Goal: Task Accomplishment & Management: Manage account settings

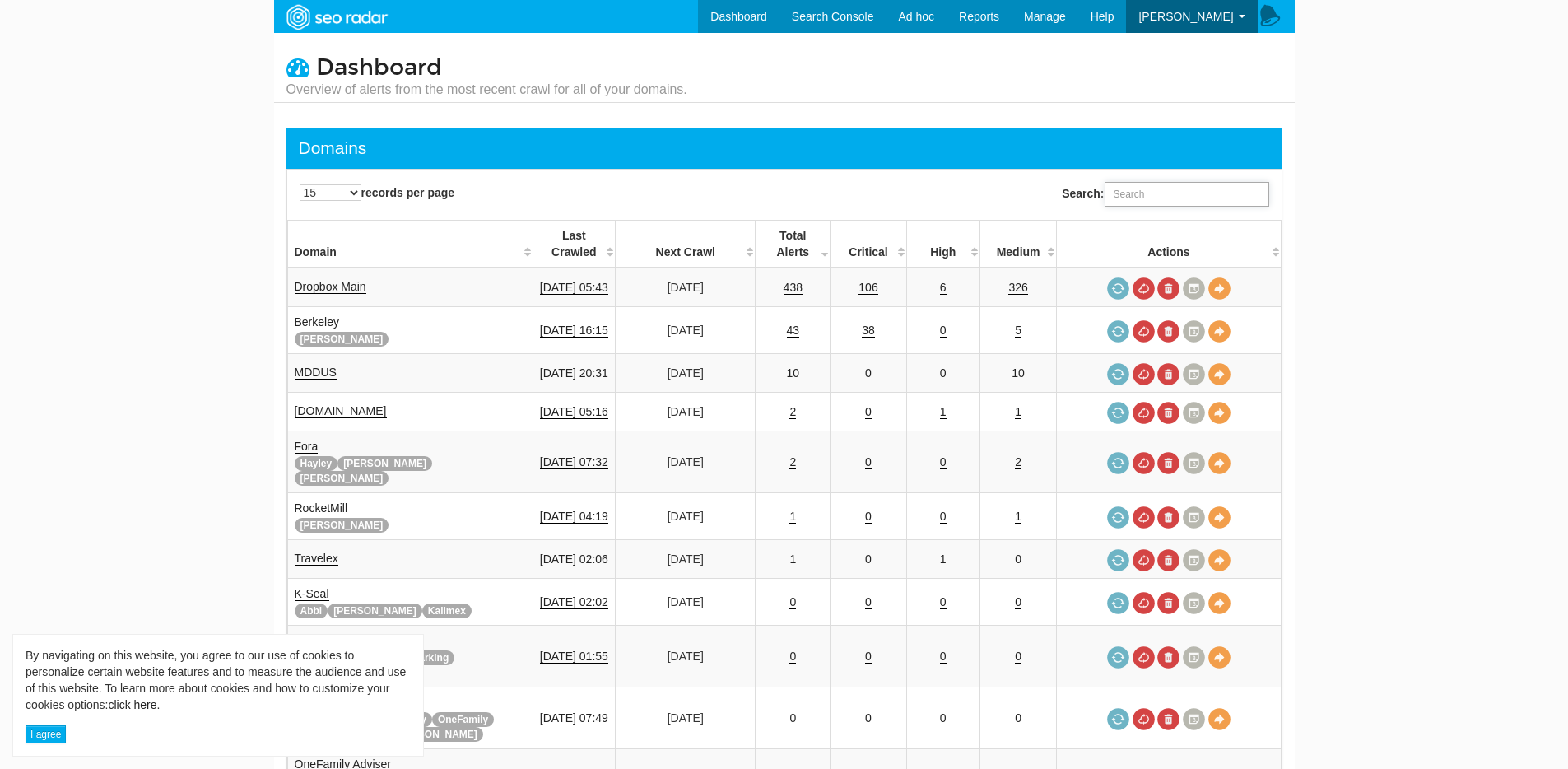
click at [1142, 199] on input "Search:" at bounding box center [1187, 194] width 165 height 25
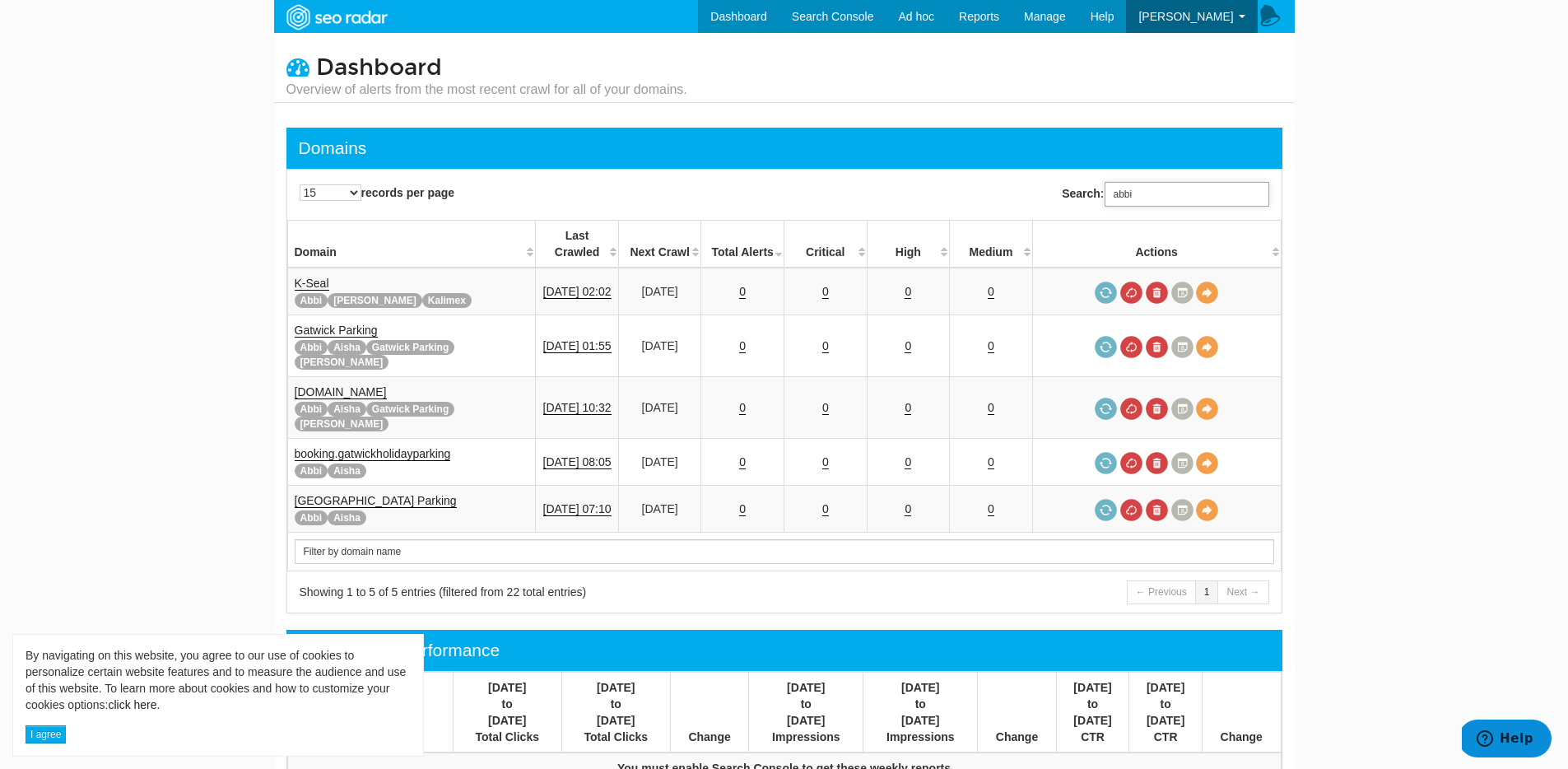
scroll to position [66, 0]
drag, startPoint x: 1190, startPoint y: 201, endPoint x: 1056, endPoint y: 187, distance: 134.7
click at [1057, 188] on div "Search: abbi" at bounding box center [1037, 194] width 506 height 41
type input "k"
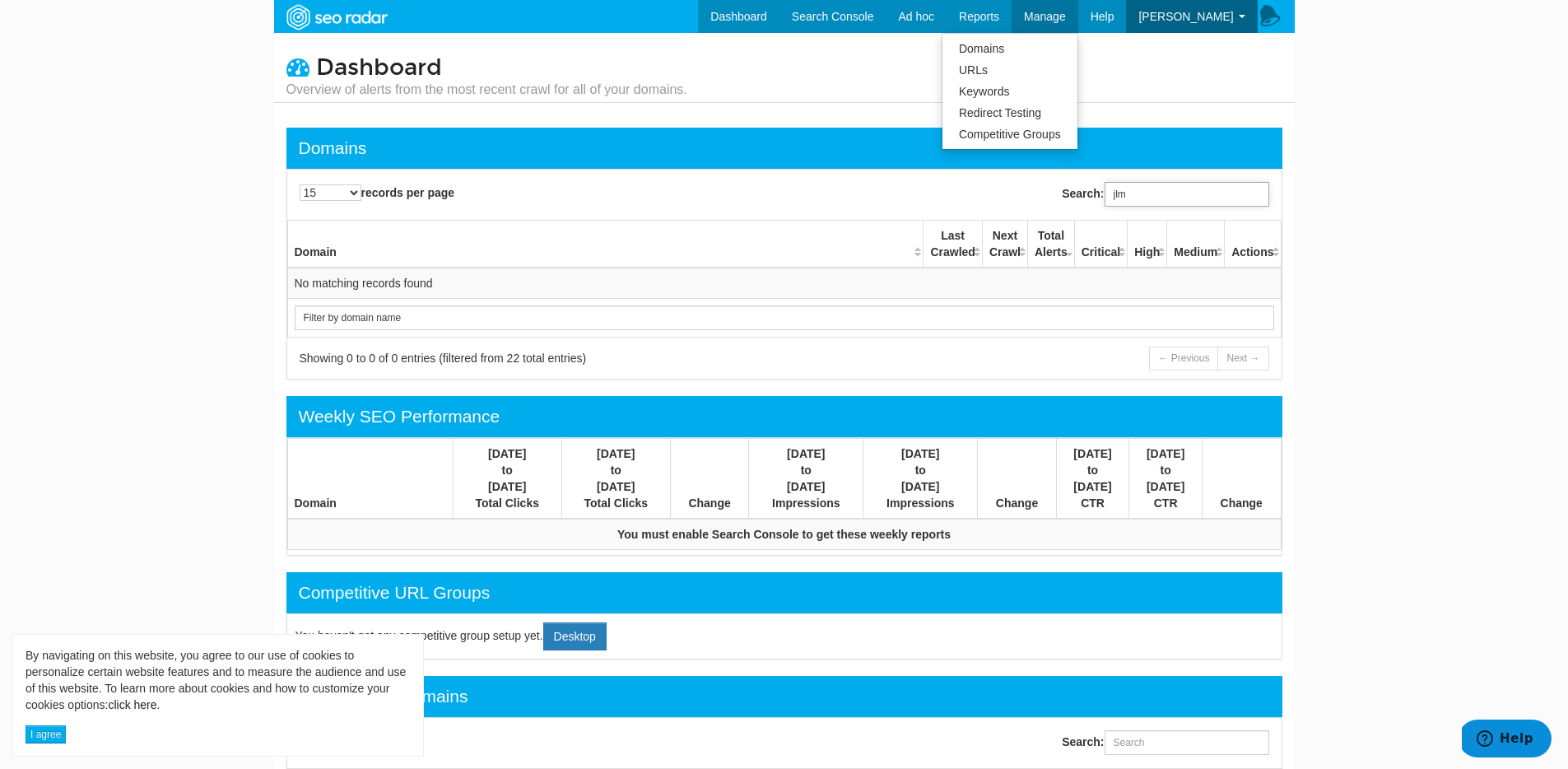
type input "jlm"
click at [1039, 46] on link "Domains" at bounding box center [1010, 48] width 135 height 21
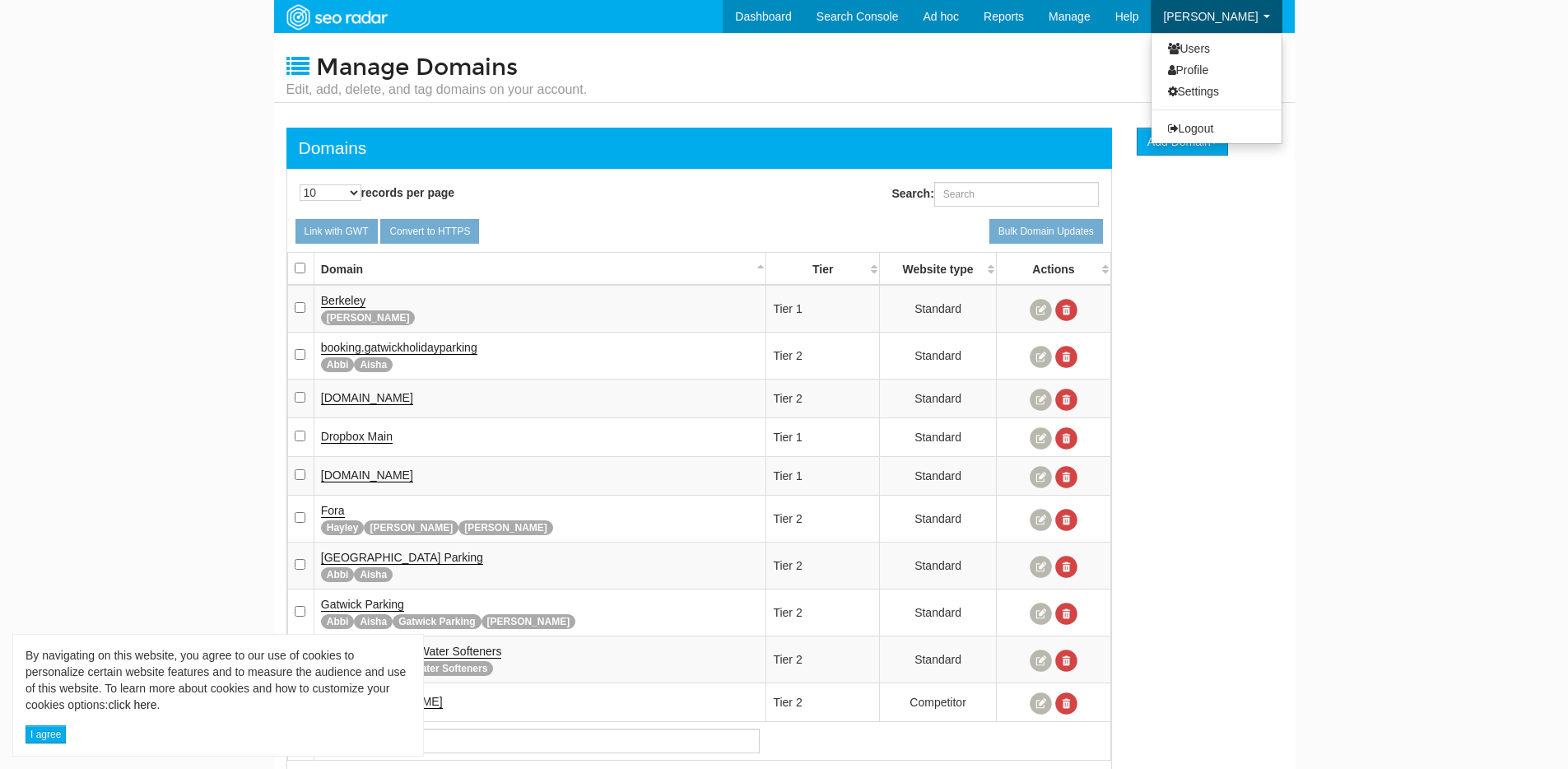
scroll to position [66, 0]
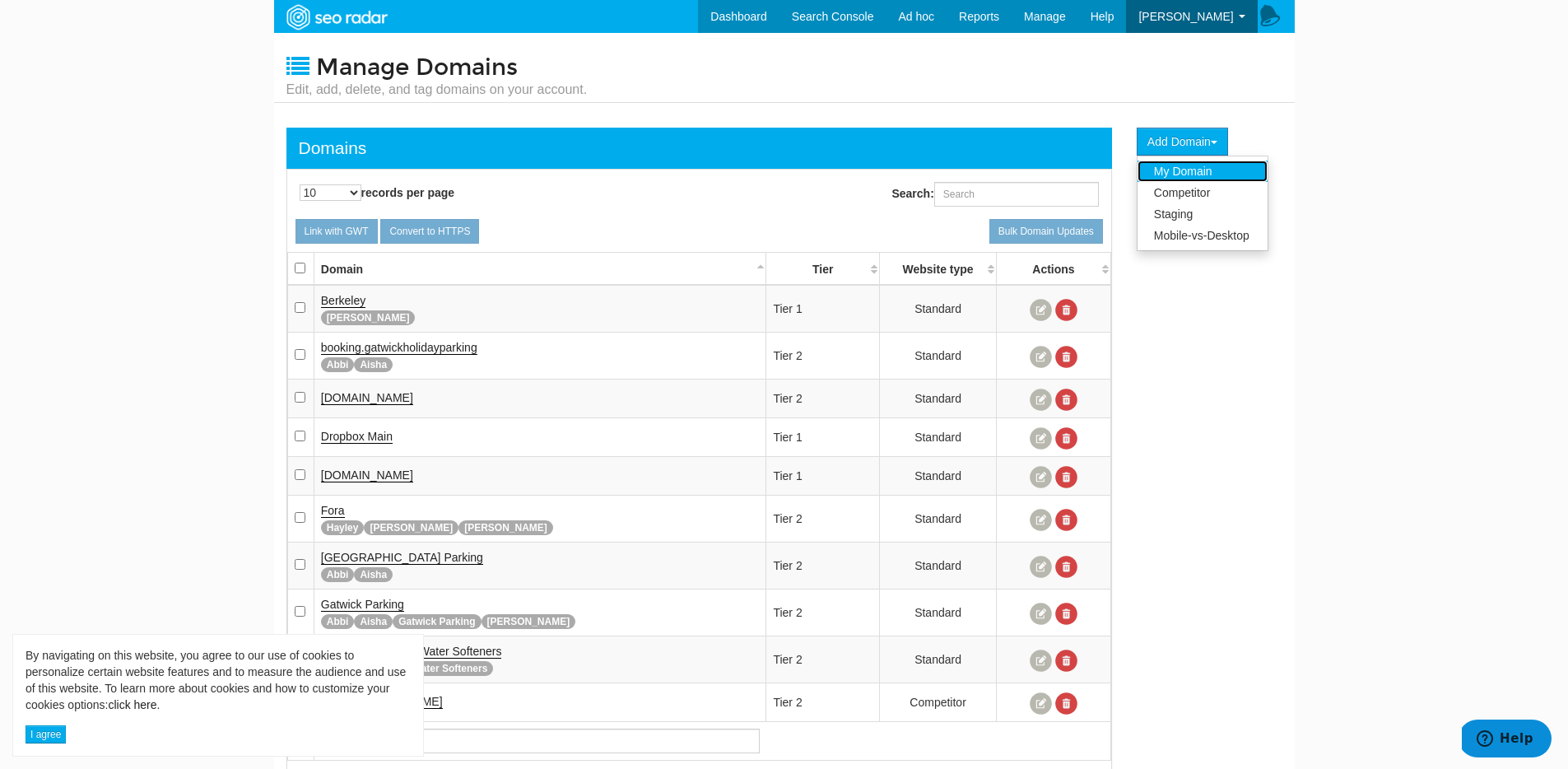
click at [1206, 171] on link "My Domain" at bounding box center [1202, 171] width 130 height 21
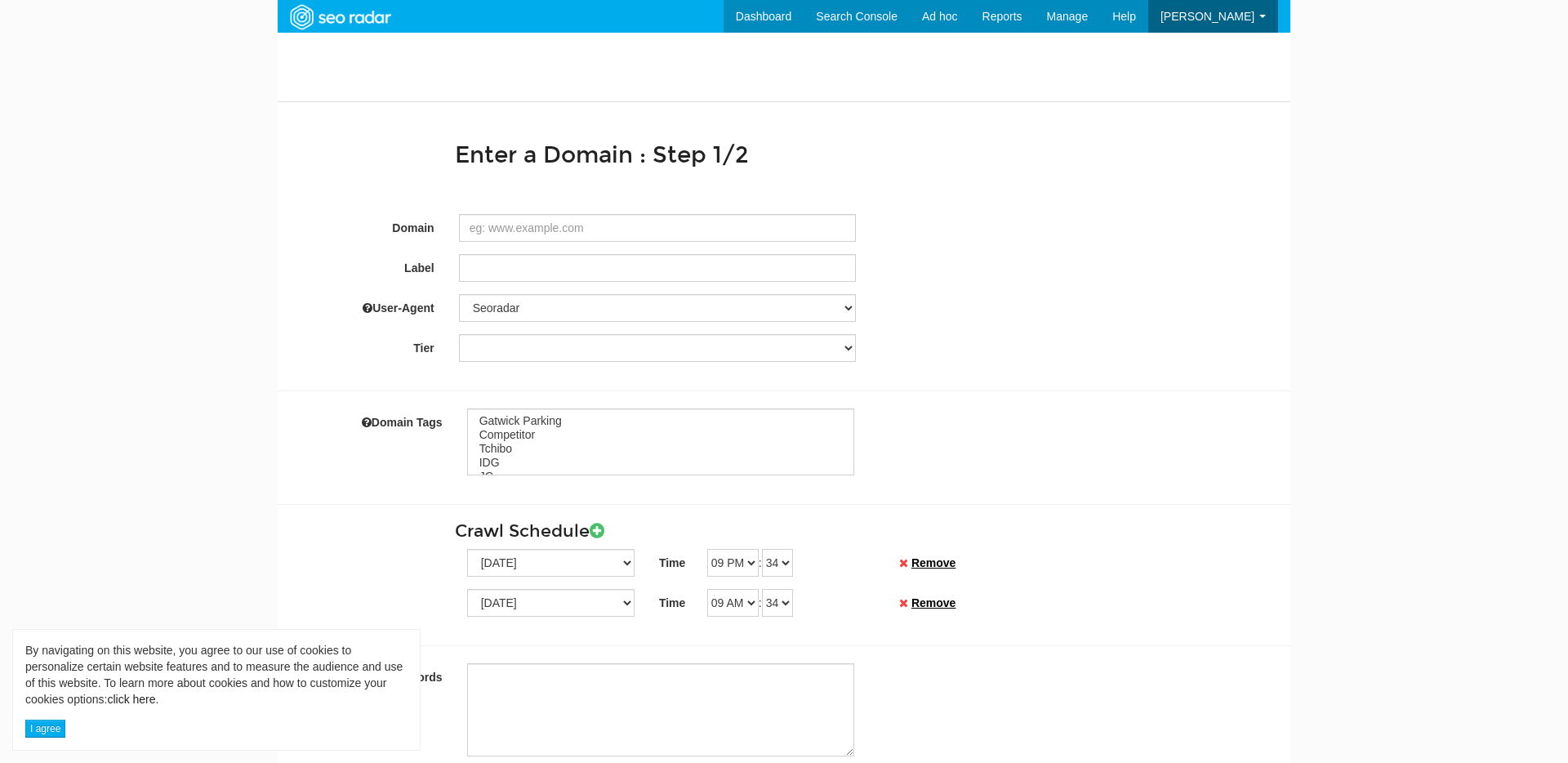
select select
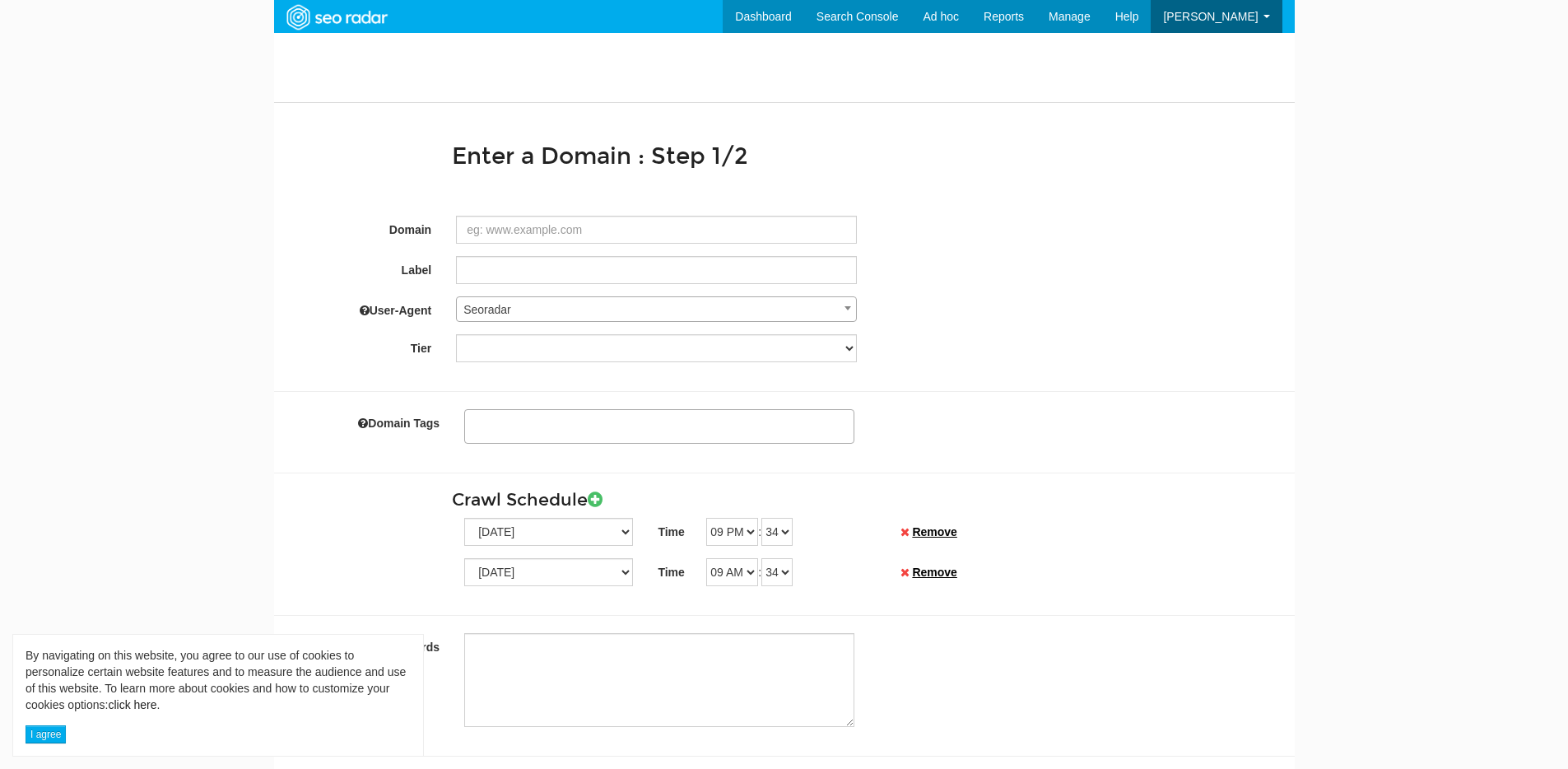
scroll to position [66, 0]
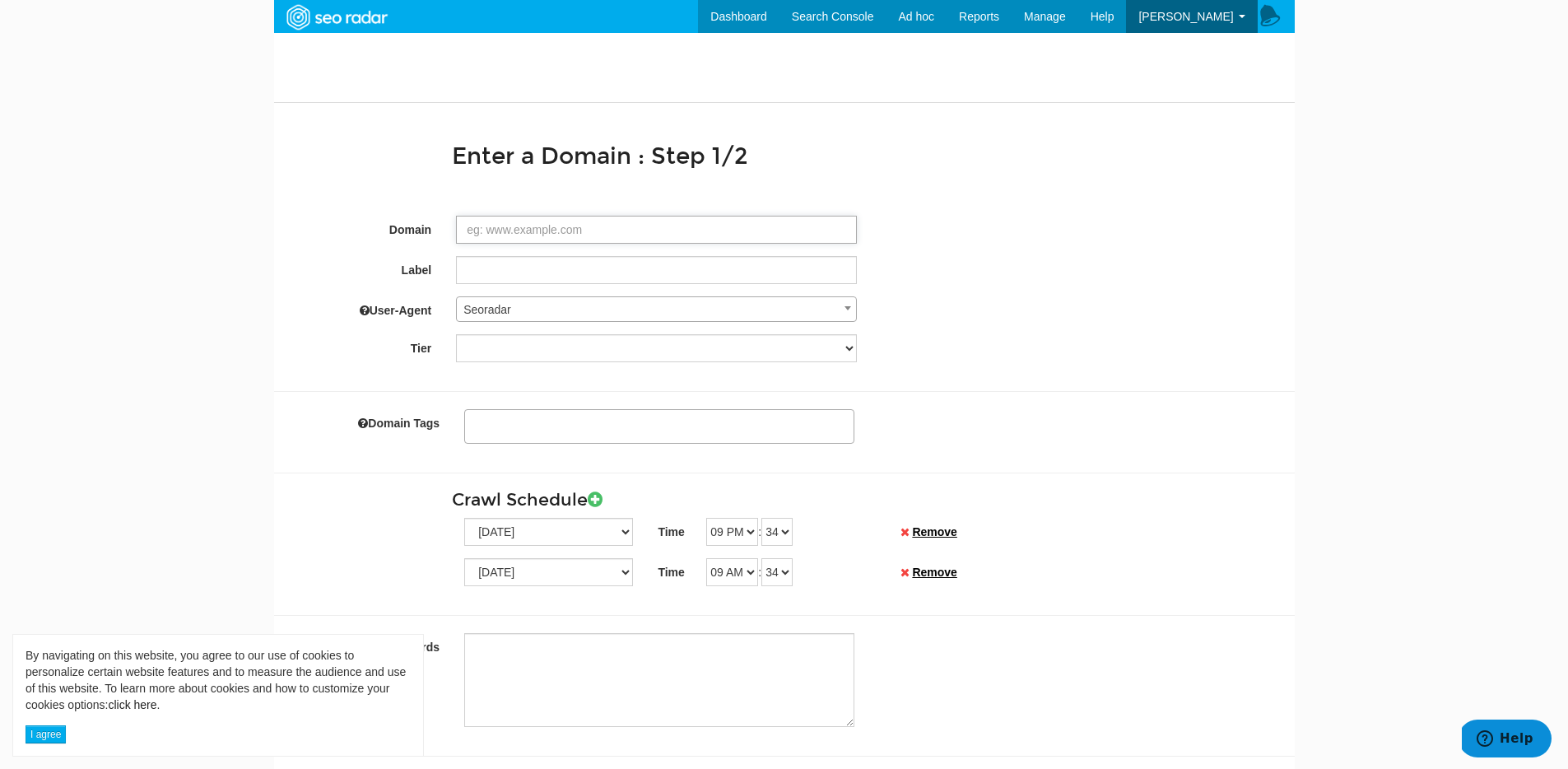
click at [517, 232] on input "Domain" at bounding box center [657, 229] width 401 height 28
paste input "[URL][DOMAIN_NAME]"
type input "[URL][DOMAIN_NAME]"
type textarea "jlmlubricants co"
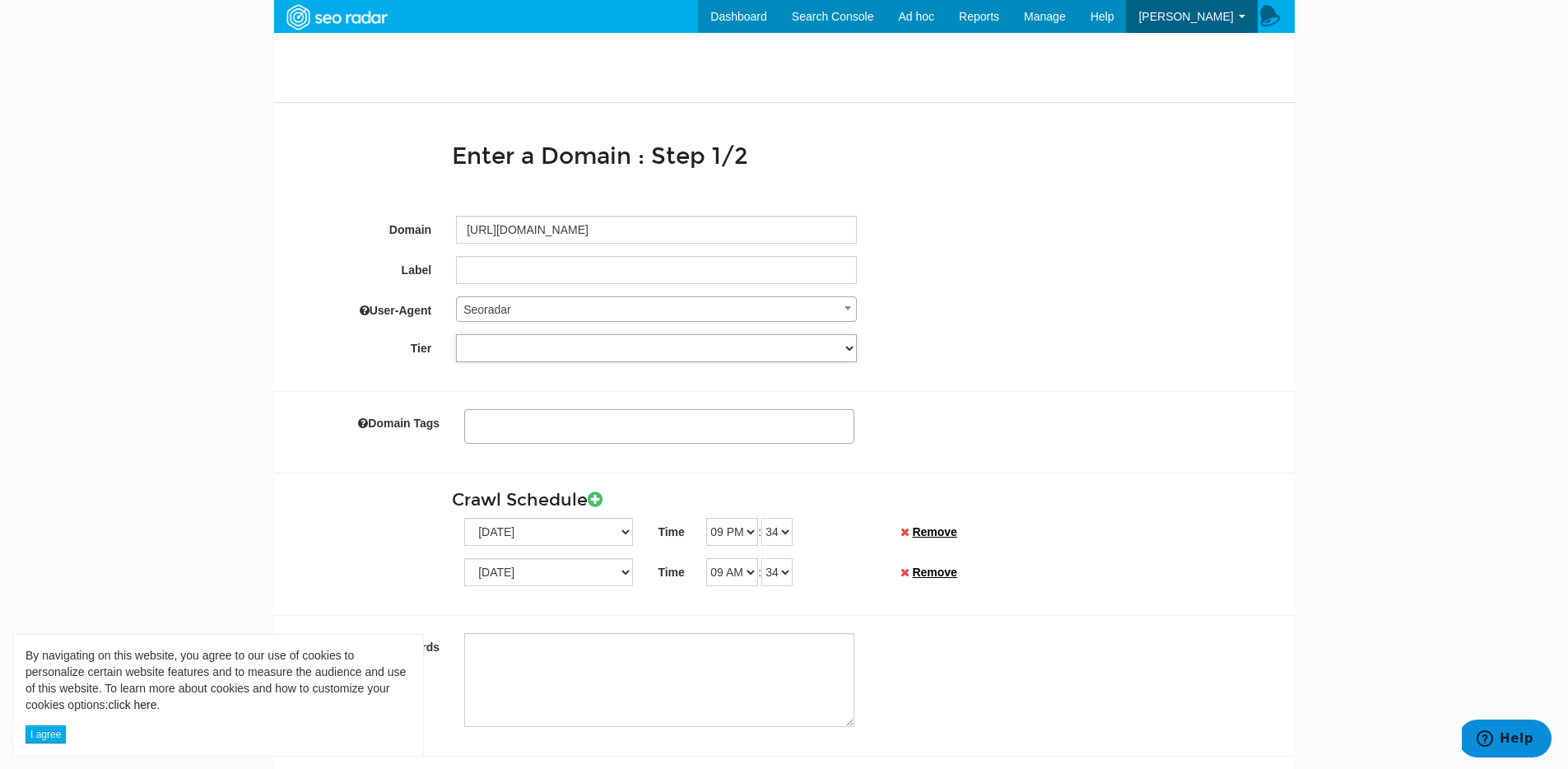
click at [518, 342] on select "Tier 1 Tier 2" at bounding box center [657, 348] width 401 height 28
click at [456, 334] on select "Tier 1 Tier 2" at bounding box center [657, 348] width 401 height 28
click at [1079, 311] on div "User-Agent Seoradar Google Bot Desktop Windows / IE 8 Desktop Windows / IE 9 De…" at bounding box center [784, 309] width 1021 height 26
click at [1050, 10] on span "Manage" at bounding box center [1044, 16] width 42 height 13
click at [1024, 39] on link "Domains" at bounding box center [1010, 48] width 135 height 21
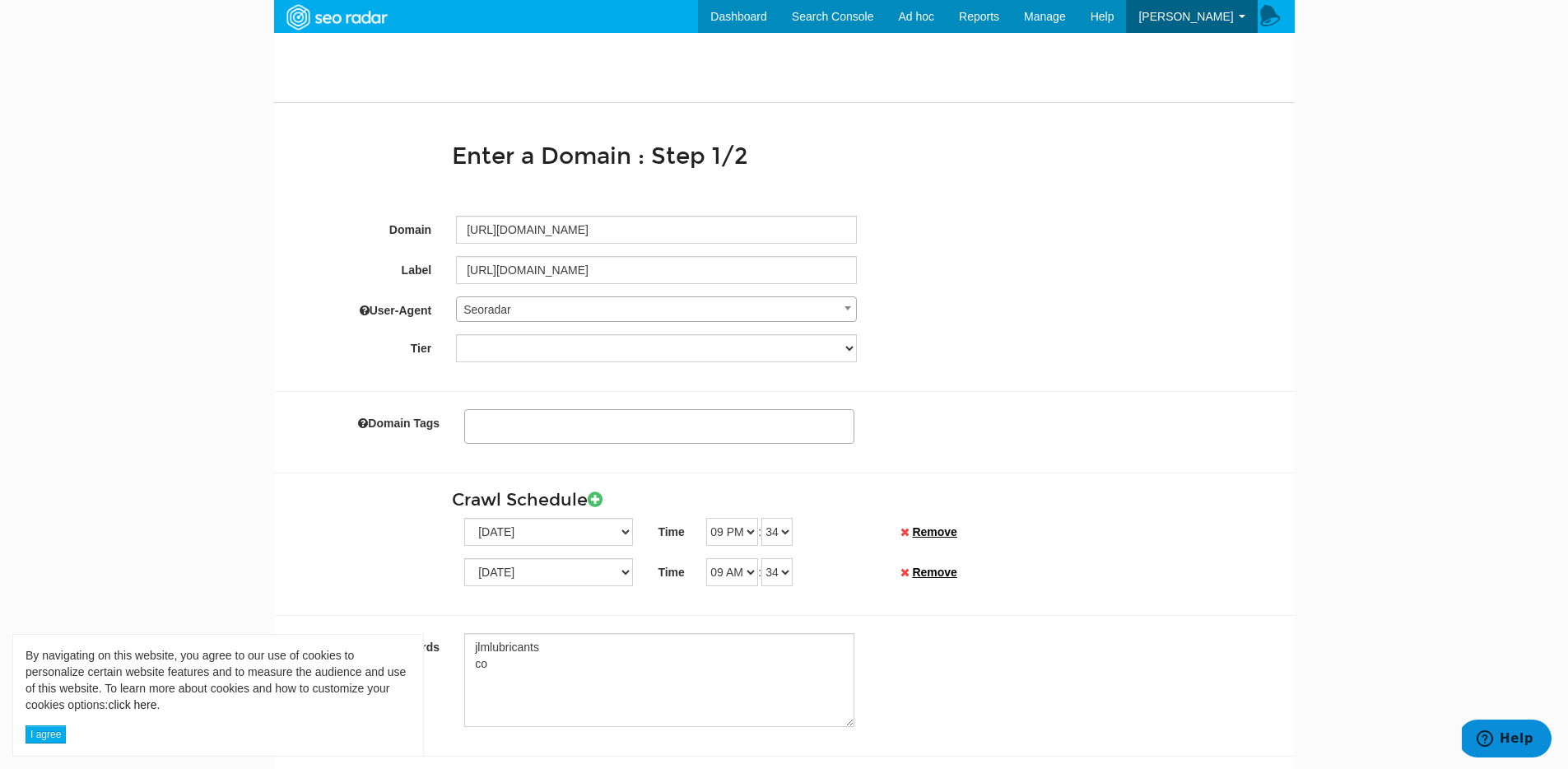
click at [684, 318] on span "Seoradar" at bounding box center [657, 309] width 399 height 23
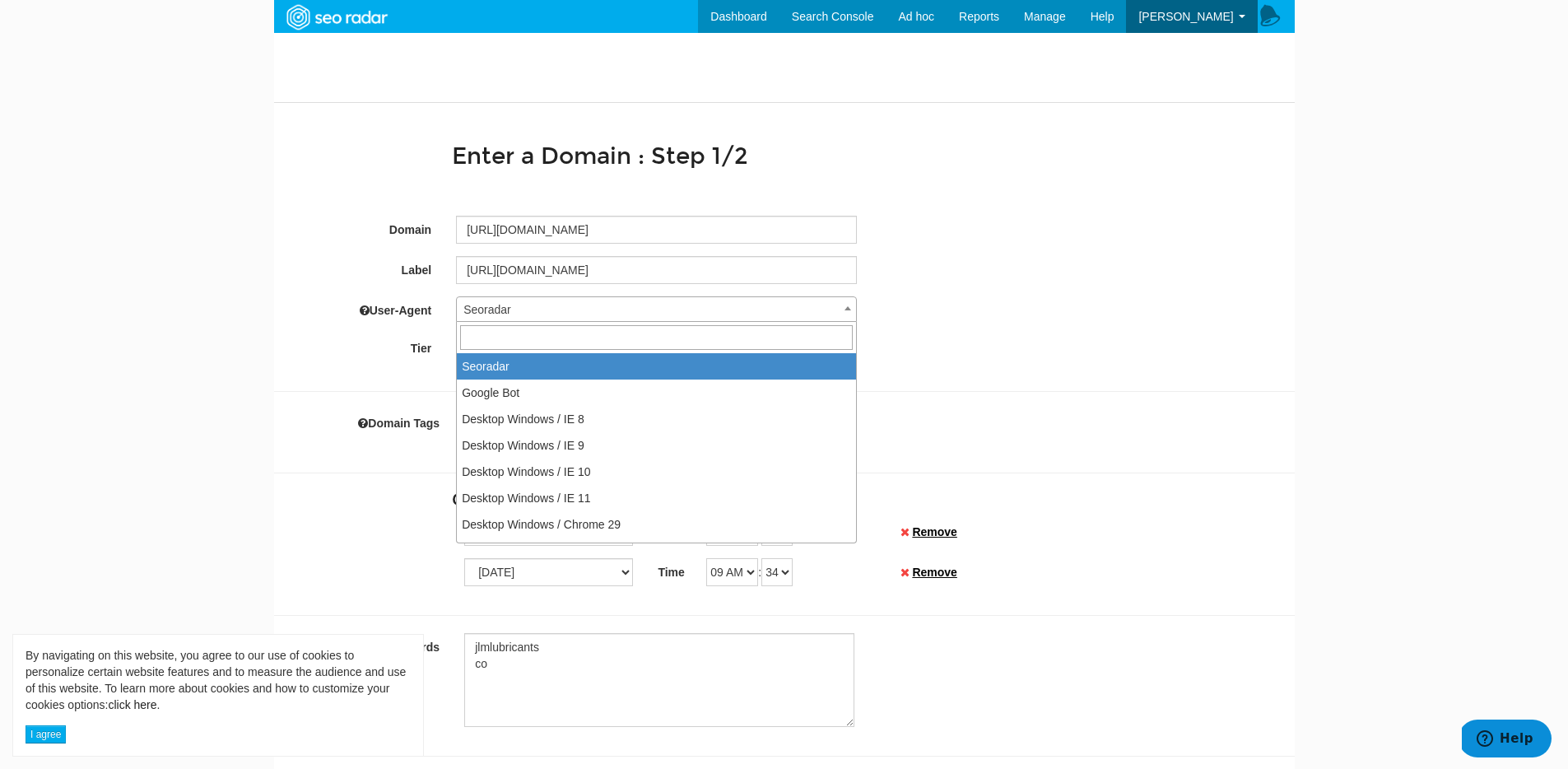
click at [576, 321] on span at bounding box center [657, 337] width 399 height 32
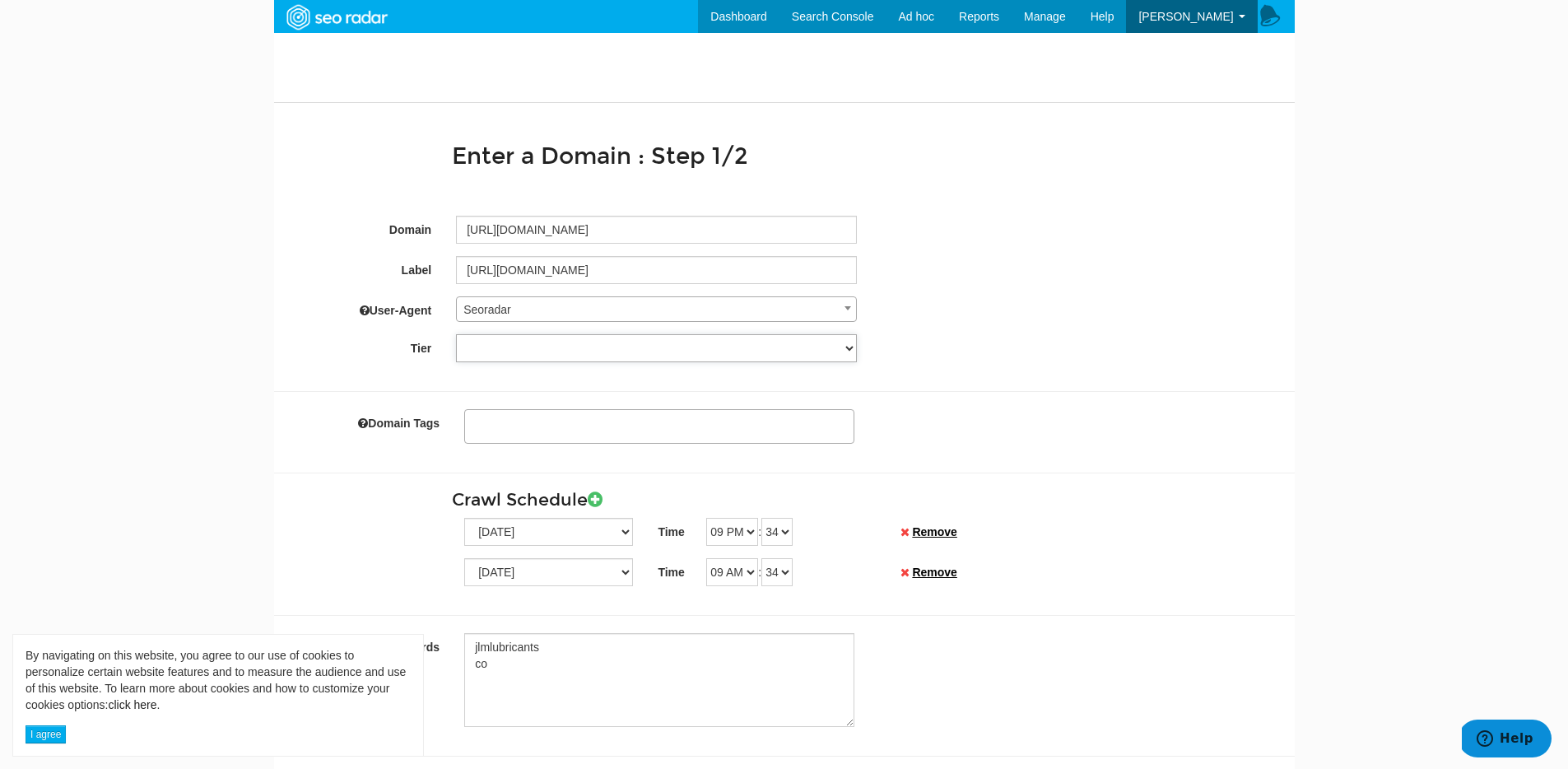
click at [484, 347] on select "Tier 1 Tier 2" at bounding box center [657, 348] width 401 height 28
select select "6"
click at [456, 334] on select "Tier 1 Tier 2" at bounding box center [657, 348] width 401 height 28
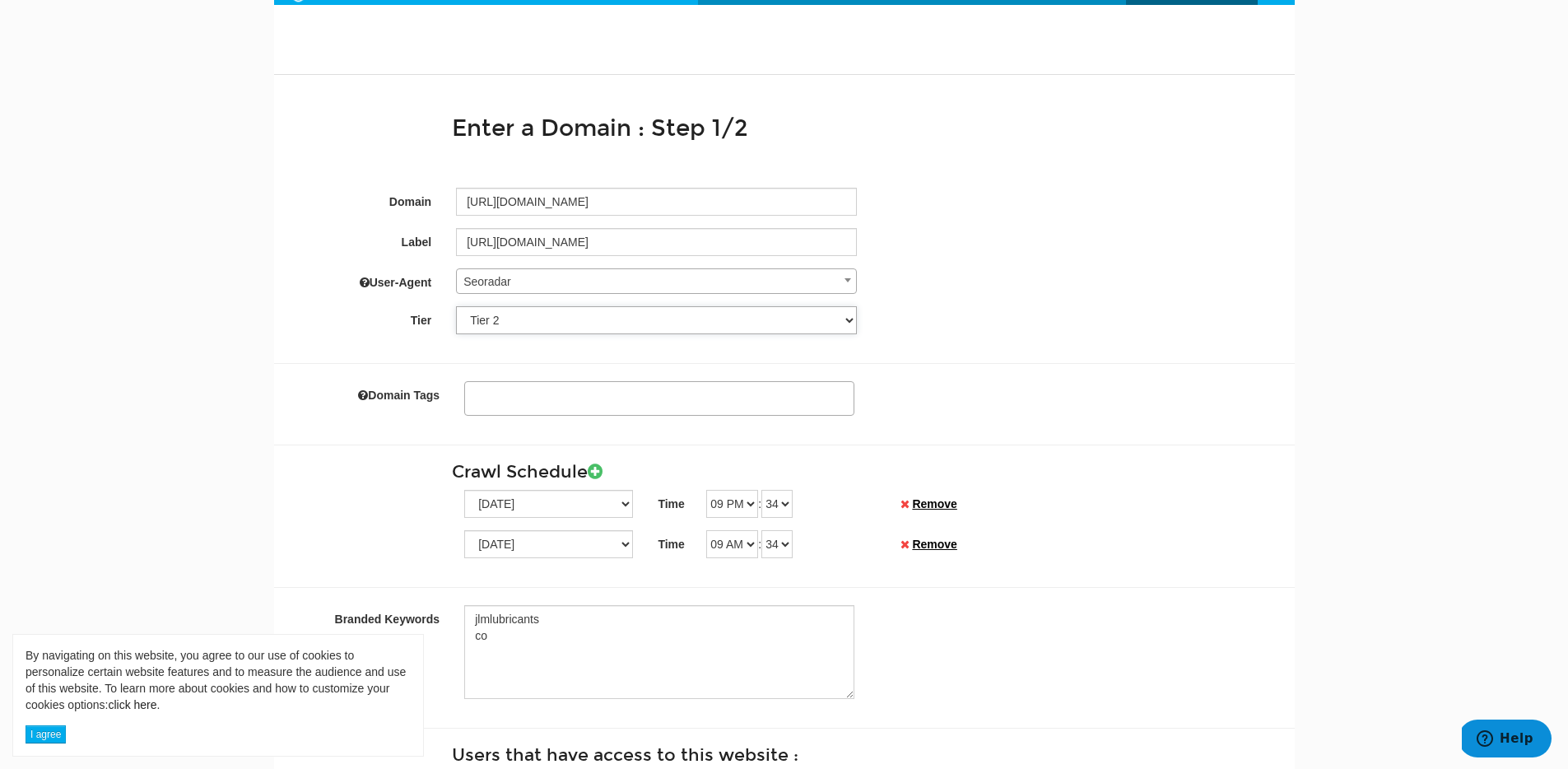
scroll to position [131, 0]
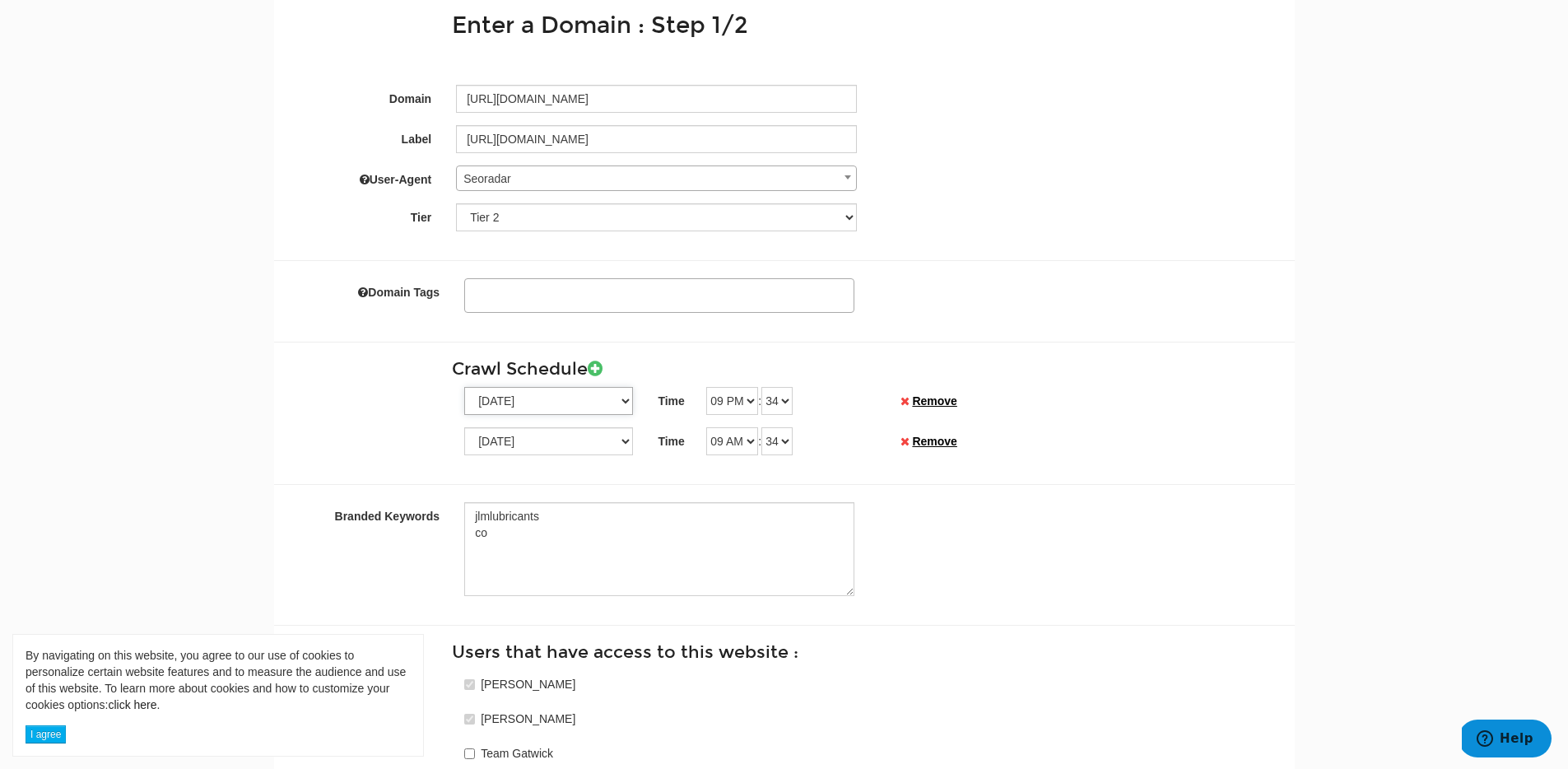
click at [547, 406] on select "Sunday Monday Tuesday Wednesday Thursday Friday Saturday" at bounding box center [548, 401] width 169 height 28
select select "2"
click at [464, 387] on select "Sunday Monday Tuesday Wednesday Thursday Friday Saturday" at bounding box center [548, 401] width 169 height 28
click at [575, 442] on select "Sunday Monday Tuesday Wednesday Thursday Friday Saturday" at bounding box center [548, 441] width 169 height 28
click at [464, 427] on select "Sunday Monday Tuesday Wednesday Thursday Friday Saturday" at bounding box center [548, 441] width 169 height 28
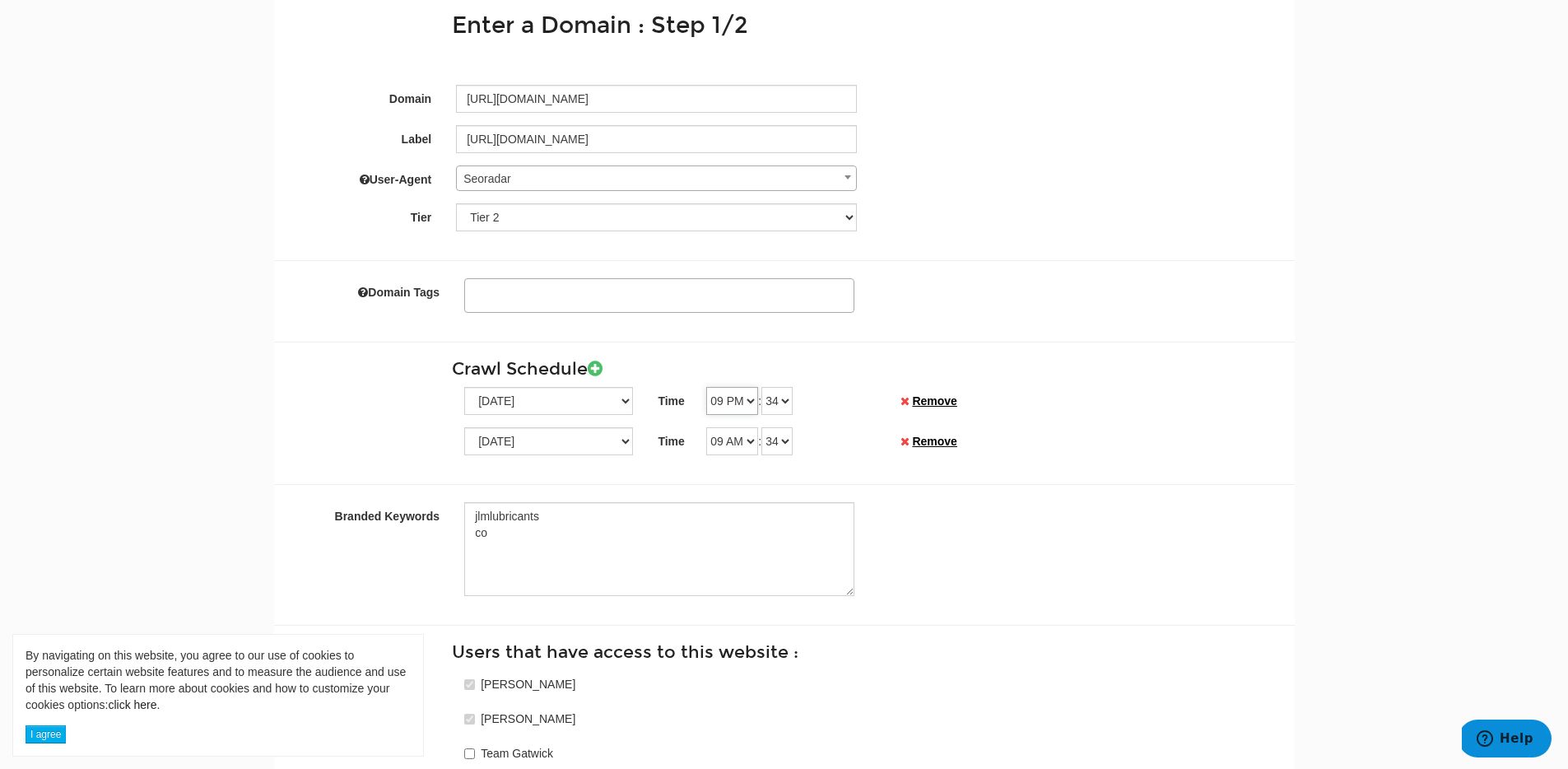
click at [752, 400] on select "12 AM 01 AM 02 AM 03 AM 04 AM 05 AM 06 AM 07 AM 08 AM 09 AM 10 AM 11 AM 12 PM 0…" at bounding box center [732, 401] width 52 height 28
select select "07"
click at [706, 387] on select "12 AM 01 AM 02 AM 03 AM 04 AM 05 AM 06 AM 07 AM 08 AM 09 AM 10 AM 11 AM 12 PM 0…" at bounding box center [732, 401] width 52 height 28
click at [751, 435] on select "12 AM 01 AM 02 AM 03 AM 04 AM 05 AM 06 AM 07 AM 08 AM 09 AM 10 AM 11 AM 12 PM 0…" at bounding box center [732, 441] width 52 height 28
select select "07"
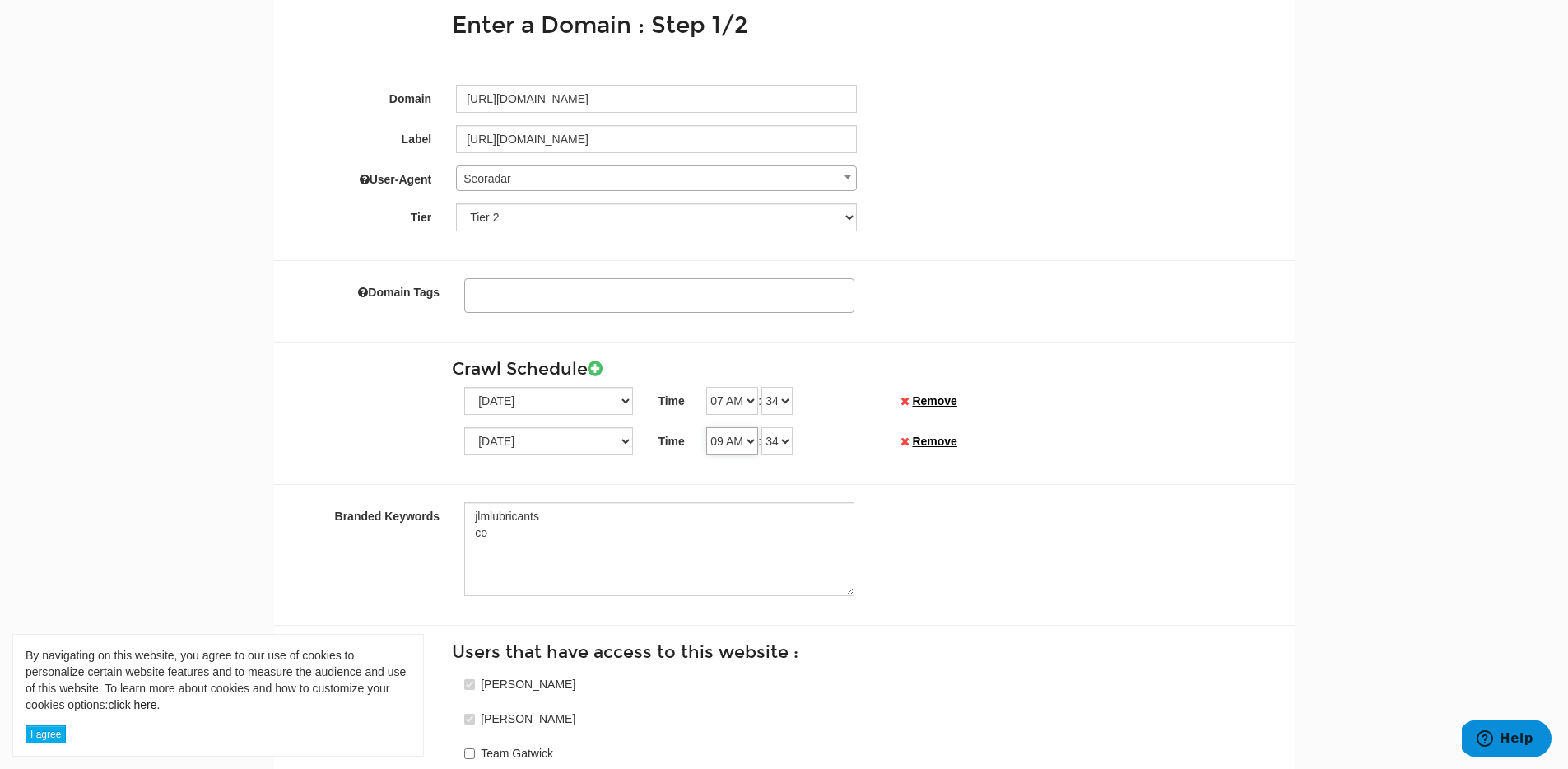
click at [706, 427] on select "12 AM 01 AM 02 AM 03 AM 04 AM 05 AM 06 AM 07 AM 08 AM 09 AM 10 AM 11 AM 12 PM 0…" at bounding box center [732, 441] width 52 height 28
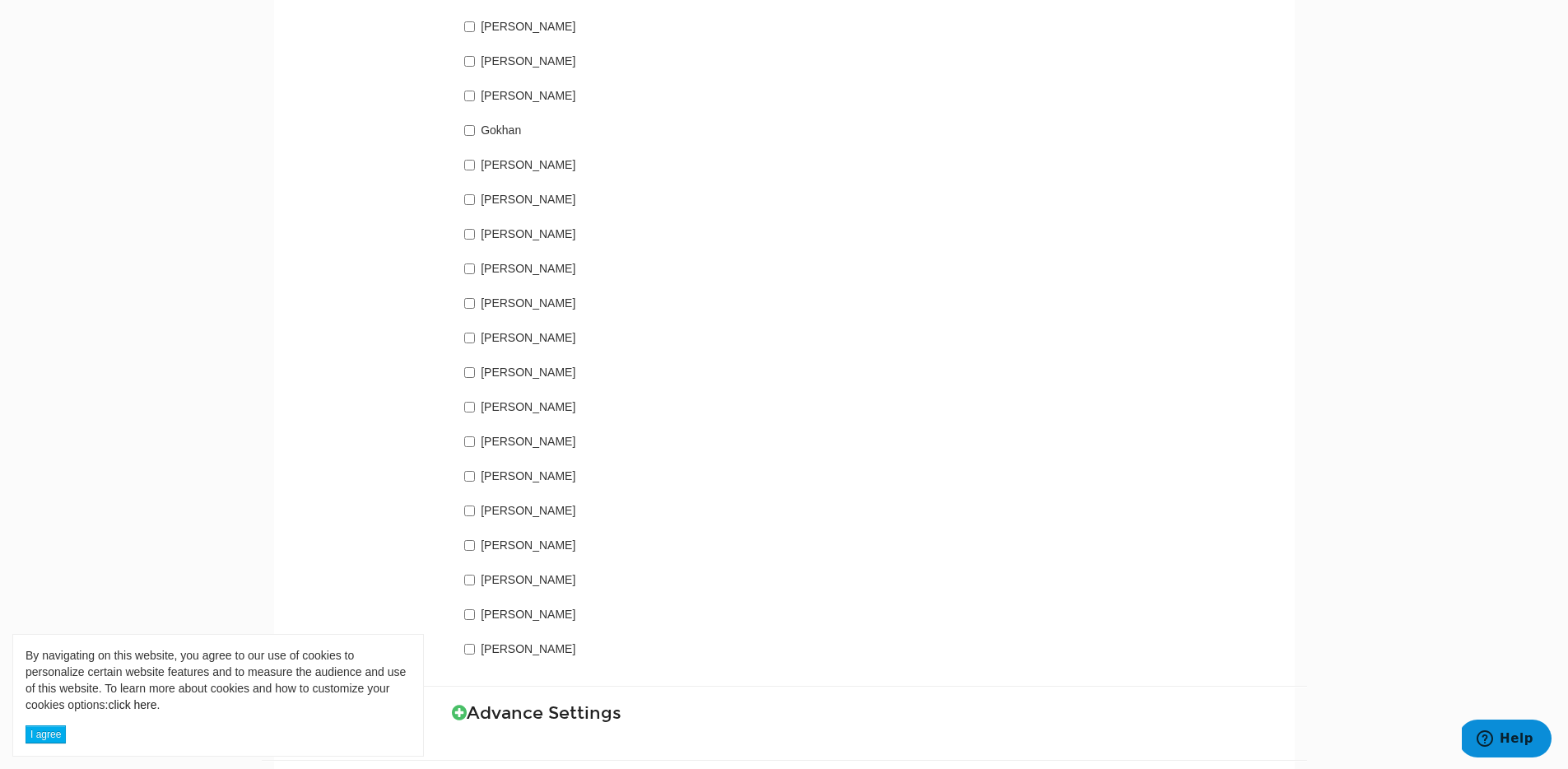
scroll to position [1064, 0]
click at [474, 408] on input "Hayley Dawson" at bounding box center [469, 408] width 11 height 11
checkbox input "true"
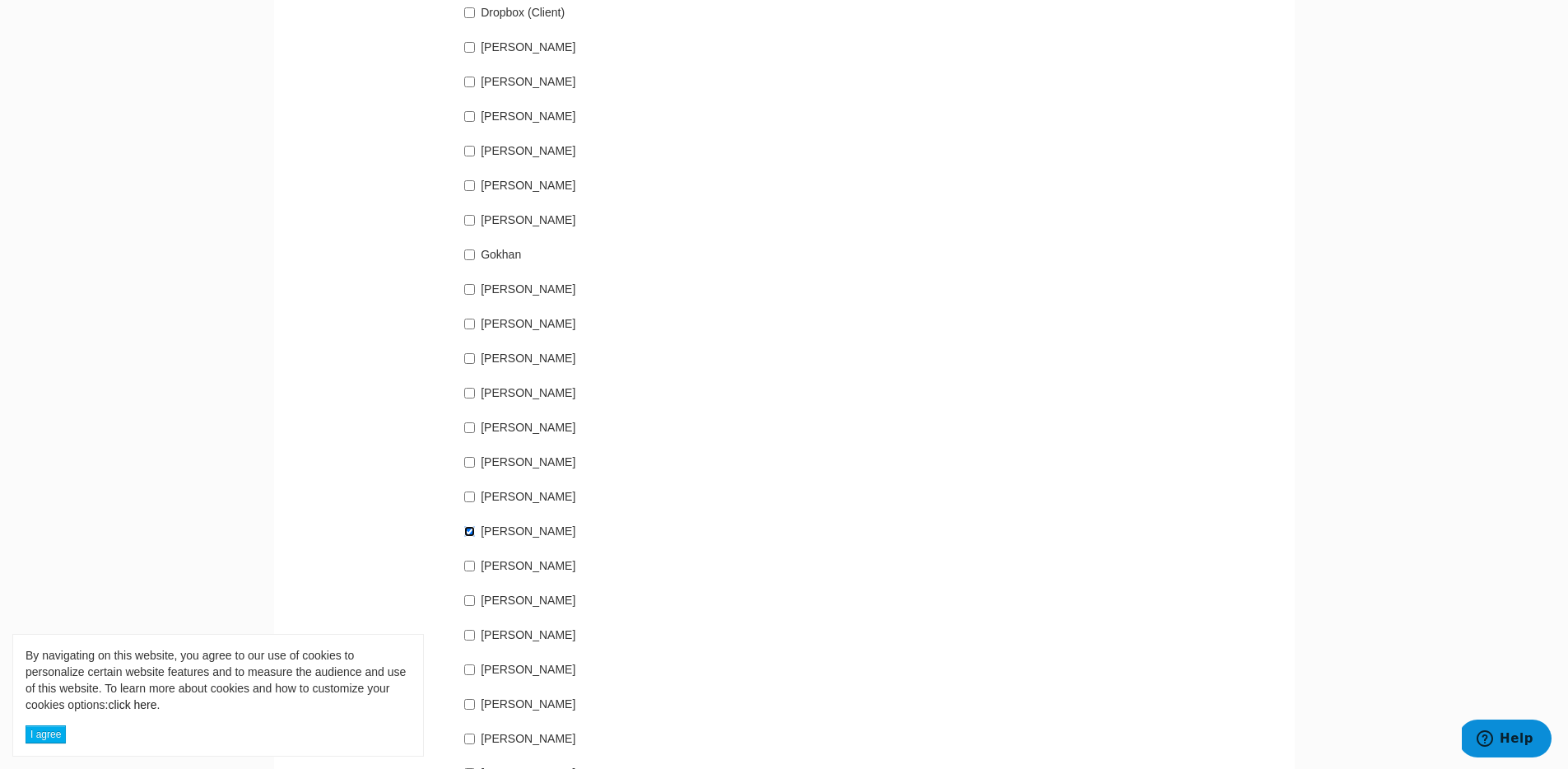
scroll to position [1171, 0]
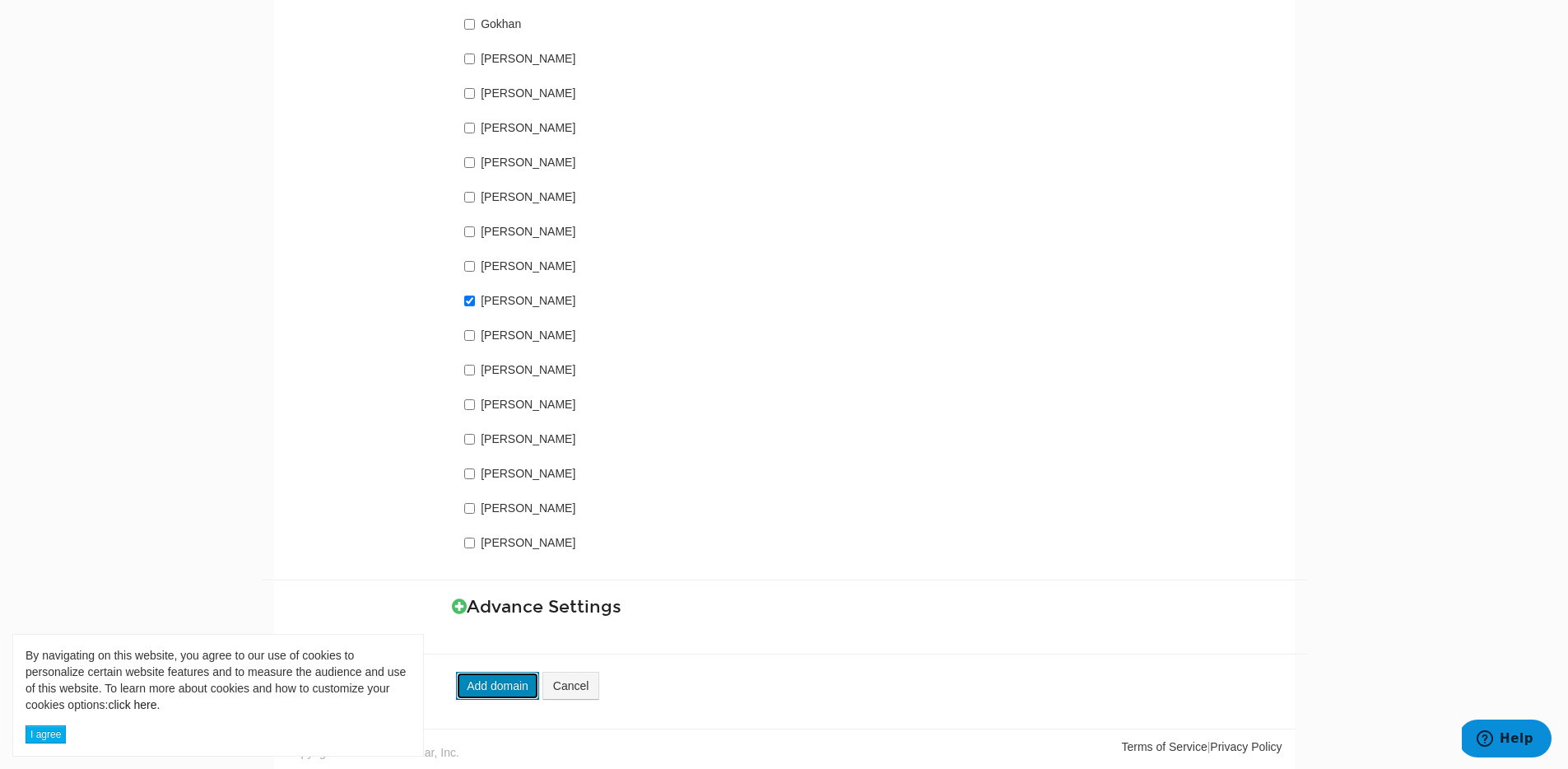
click at [500, 679] on button "Add domain" at bounding box center [498, 685] width 84 height 28
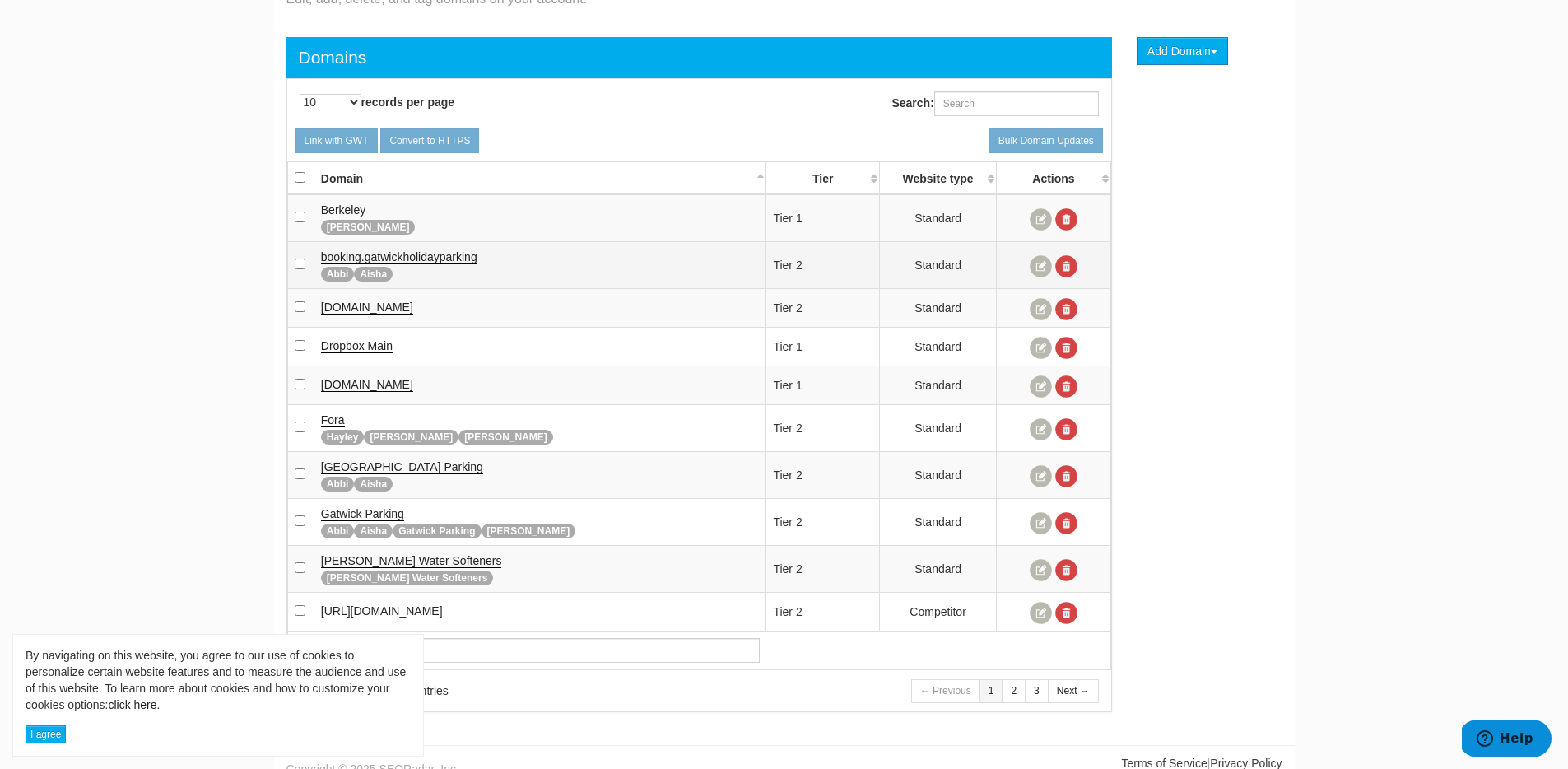
scroll to position [91, 0]
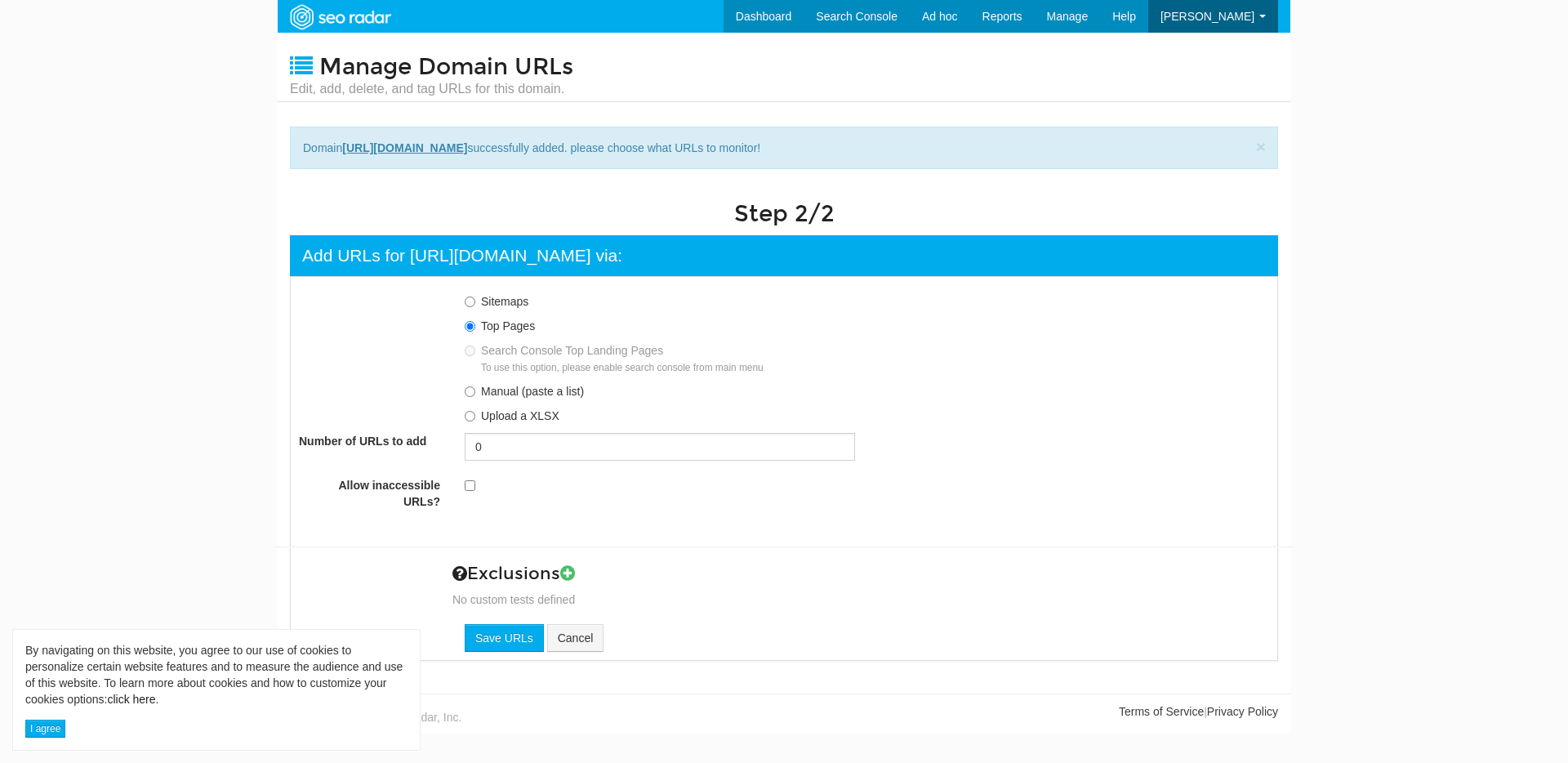
scroll to position [16, 0]
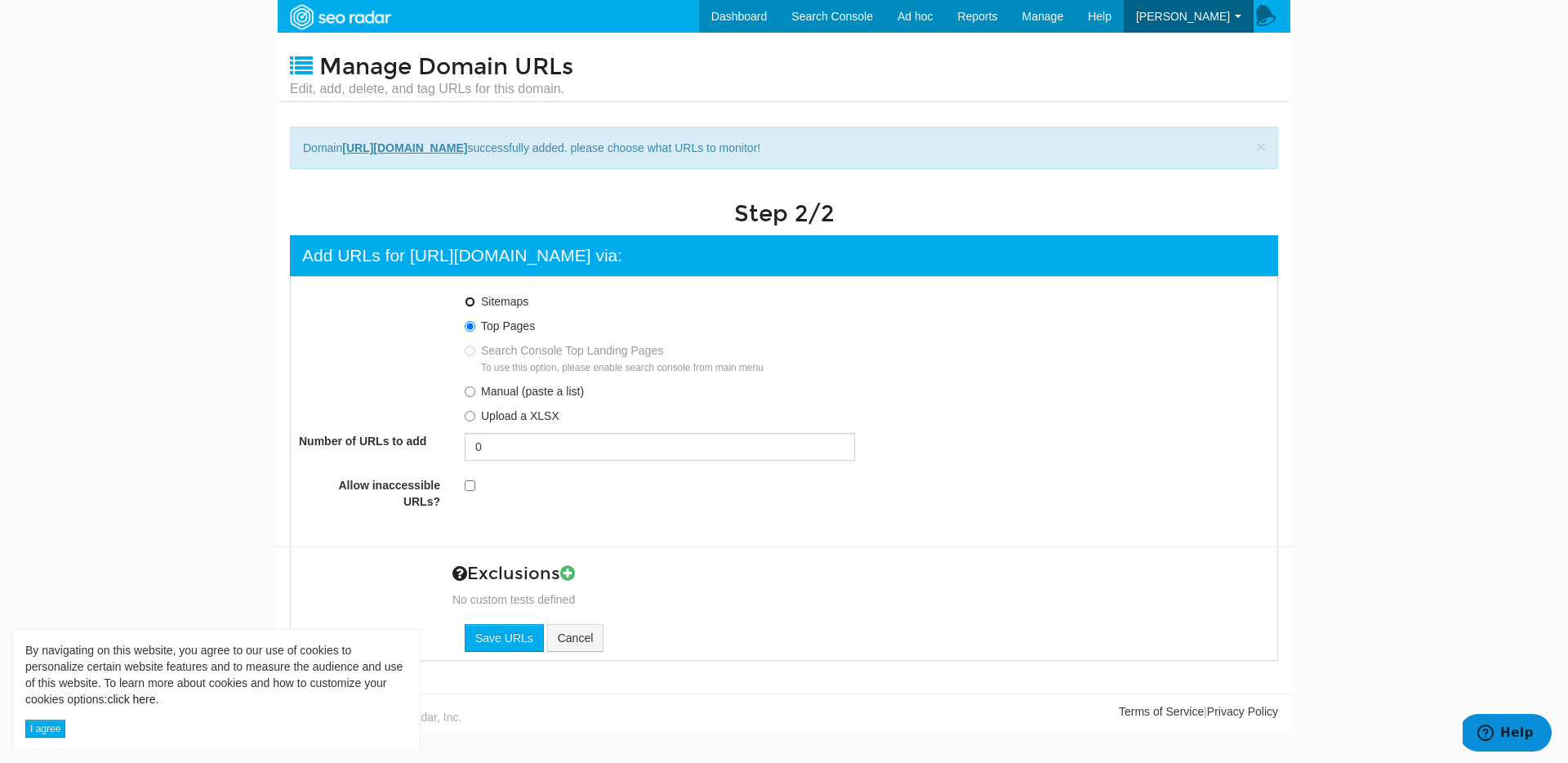
click at [469, 306] on input "Sitemaps" at bounding box center [469, 301] width 11 height 11
radio input "true"
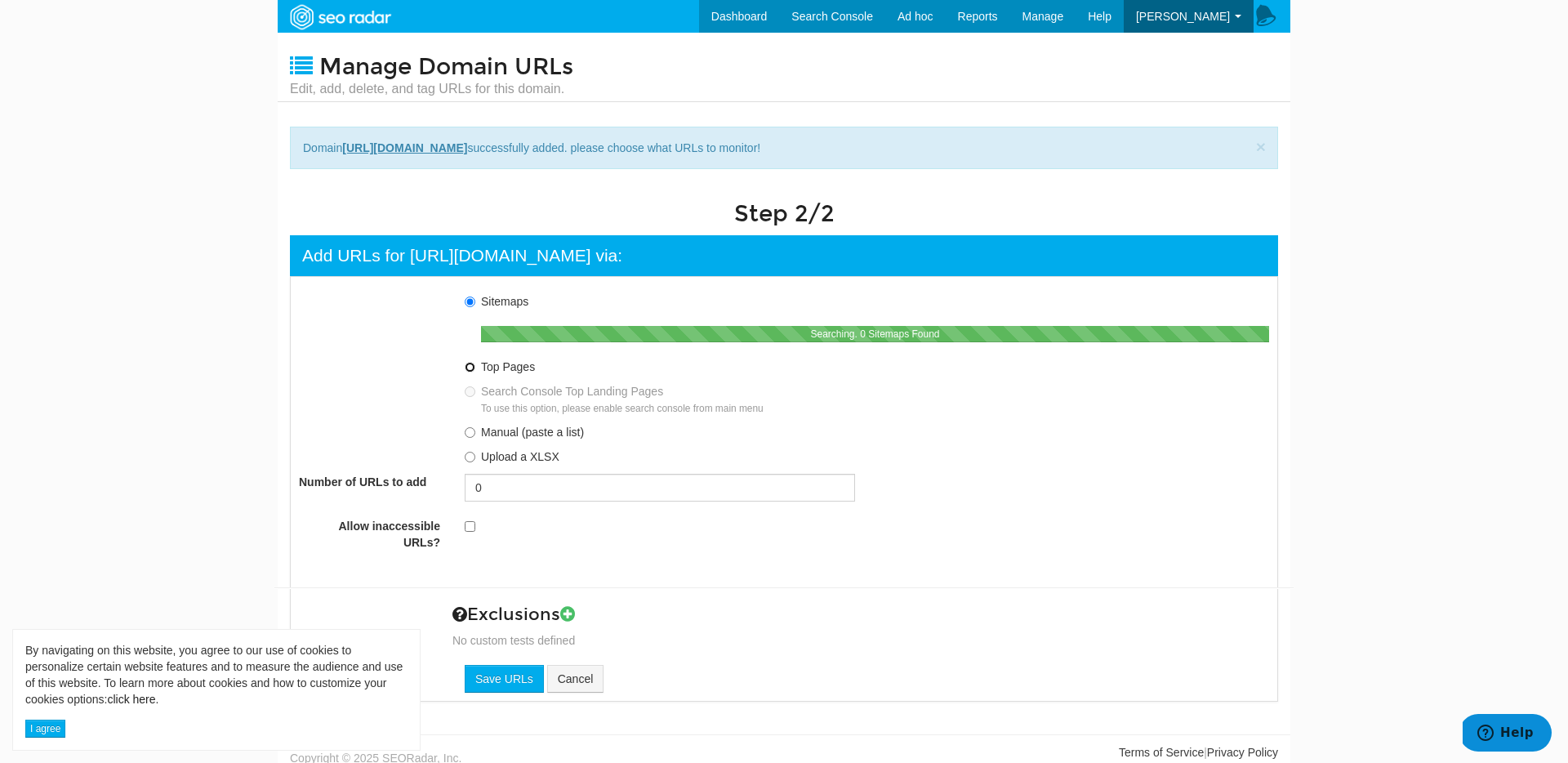
click at [473, 365] on input "Top Pages" at bounding box center [469, 367] width 11 height 11
radio input "true"
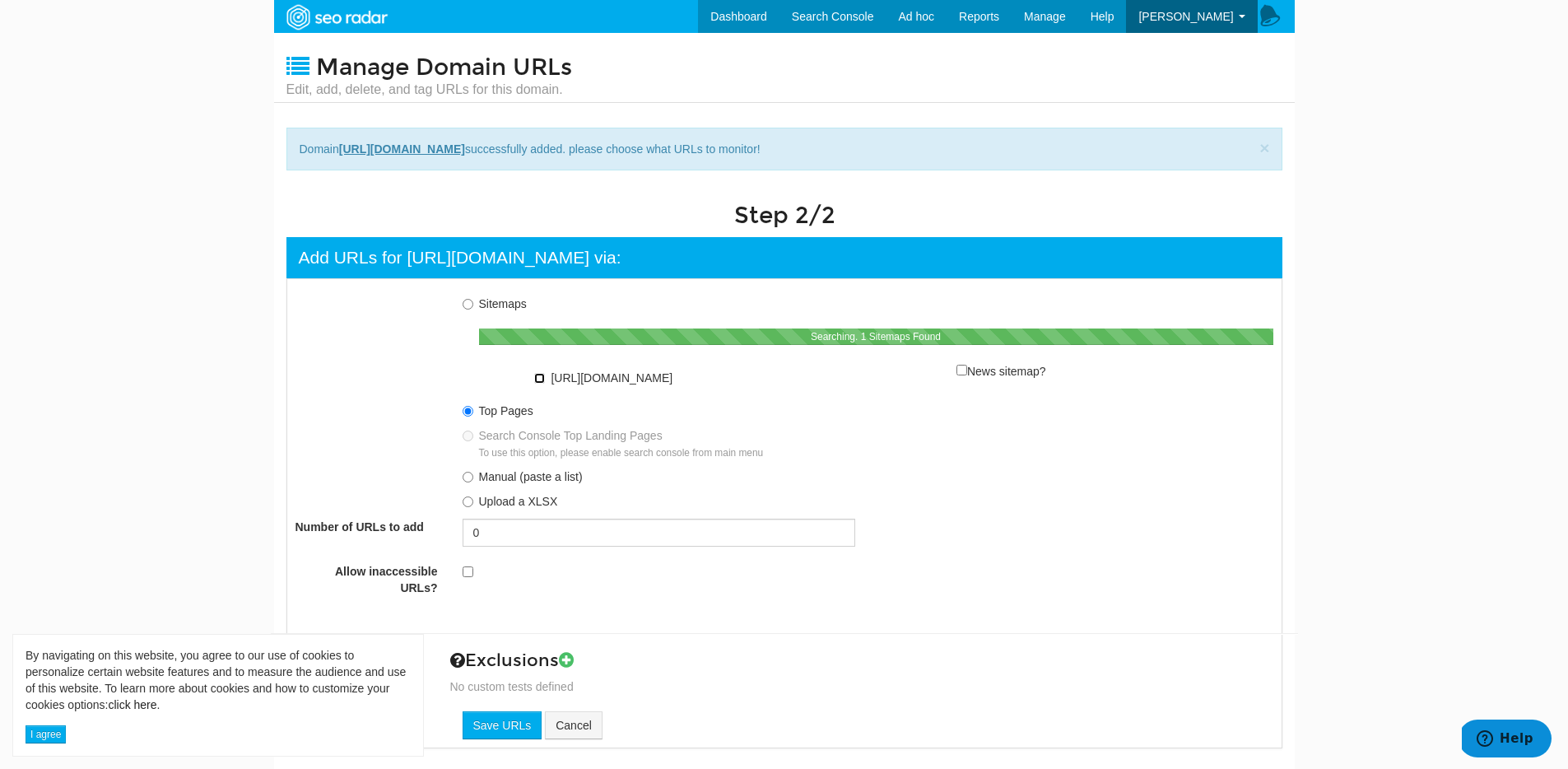
click at [542, 379] on input "Sitemaps Searching. 1 Sitemaps Found https://jlmlubricants.co.uk/sitemap.xml Ne…" at bounding box center [540, 378] width 11 height 11
checkbox input "true"
click at [474, 306] on div "Sitemaps Searching. 1 Sitemaps Found https://jlmlubricants.co.uk/sitemap.xml Ne…" at bounding box center [868, 345] width 811 height 99
click at [472, 304] on input "Sitemaps Searching. 1 Sitemaps Found https://jlmlubricants.co.uk/sitemap.xml Ne…" at bounding box center [468, 304] width 11 height 11
radio input "true"
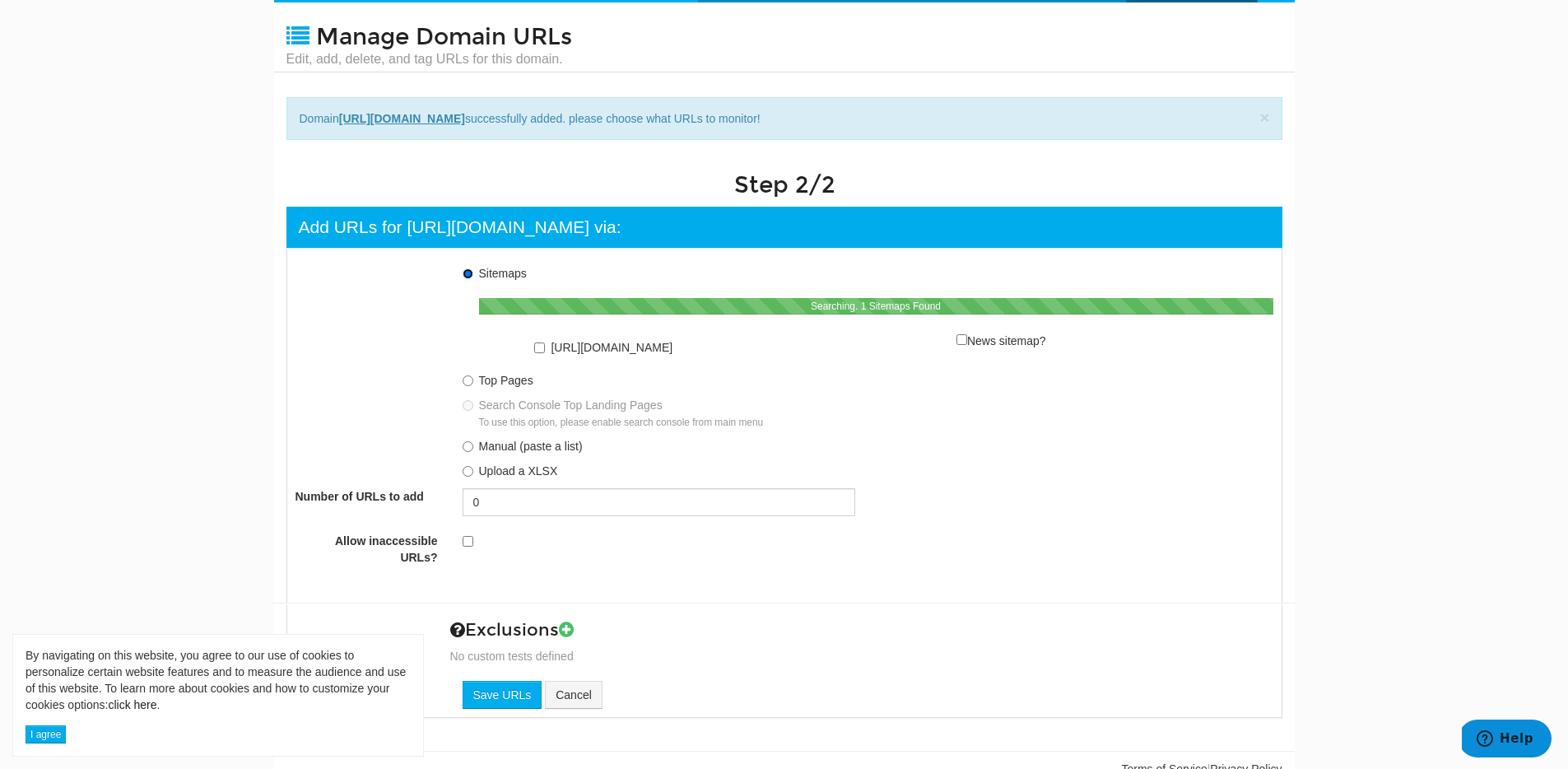
scroll to position [36, 0]
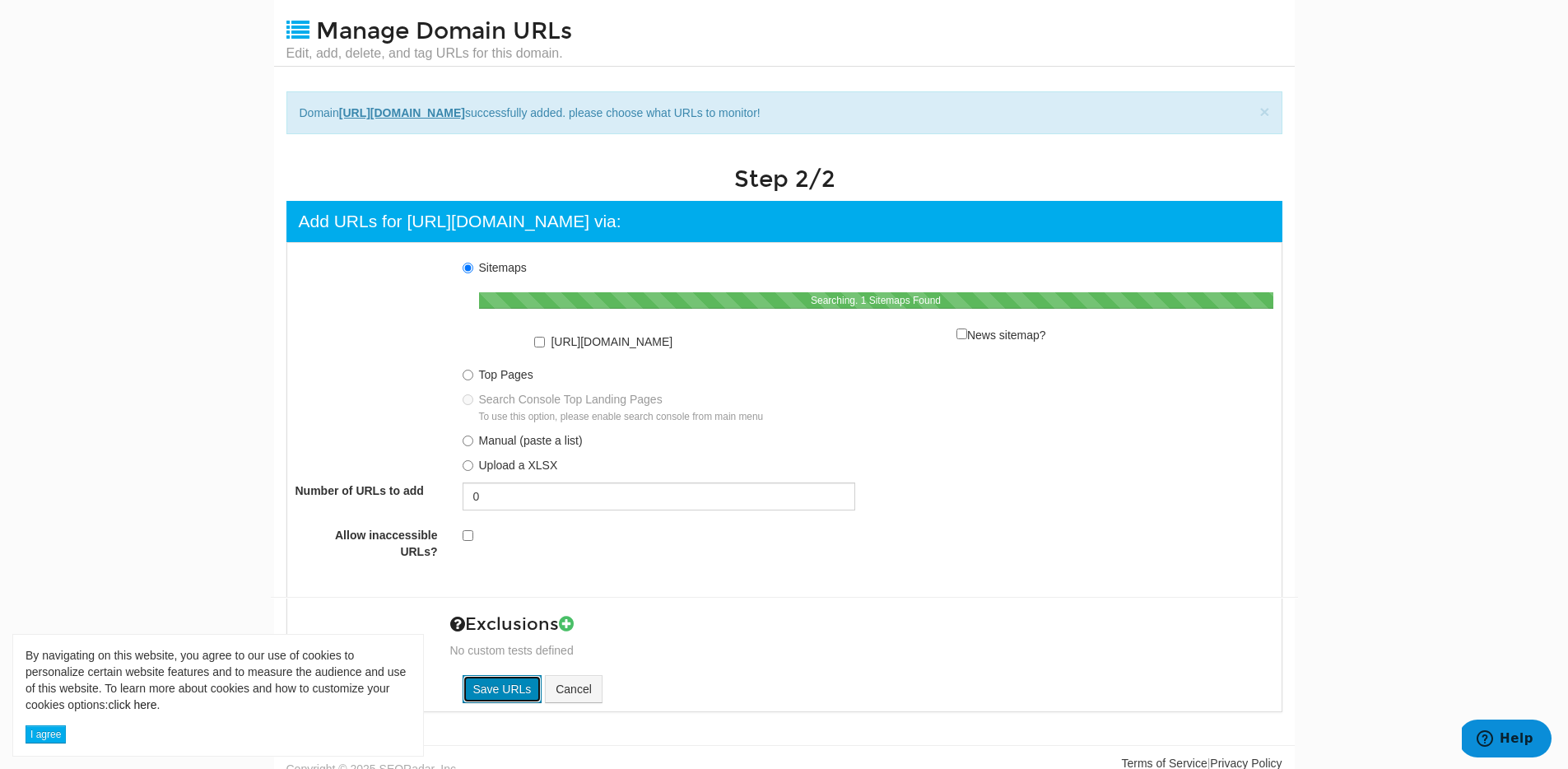
click at [495, 676] on input "Save URLs" at bounding box center [503, 689] width 80 height 28
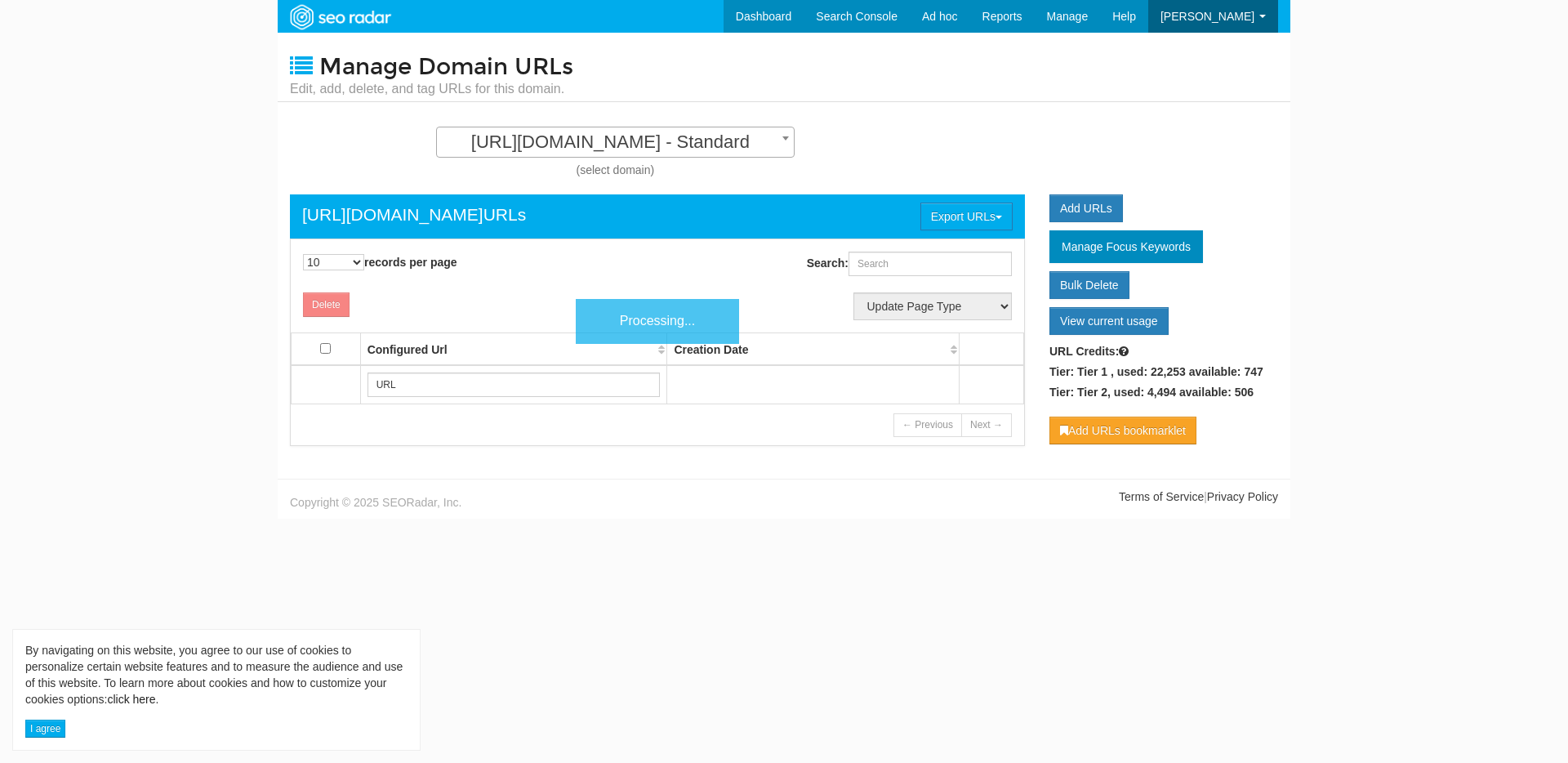
scroll to position [16, 0]
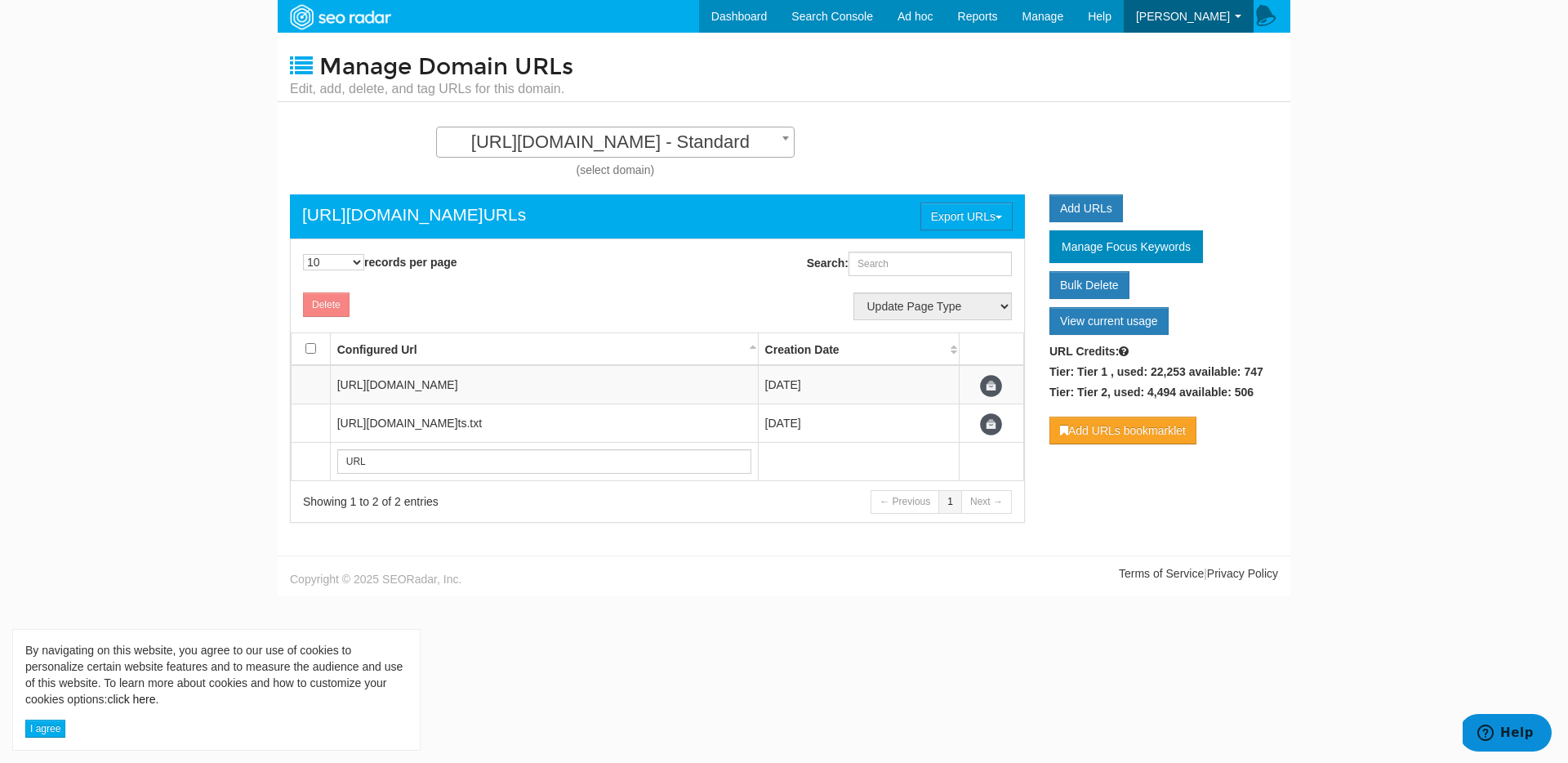
click at [702, 148] on span "[URL][DOMAIN_NAME] - Standard" at bounding box center [615, 141] width 357 height 23
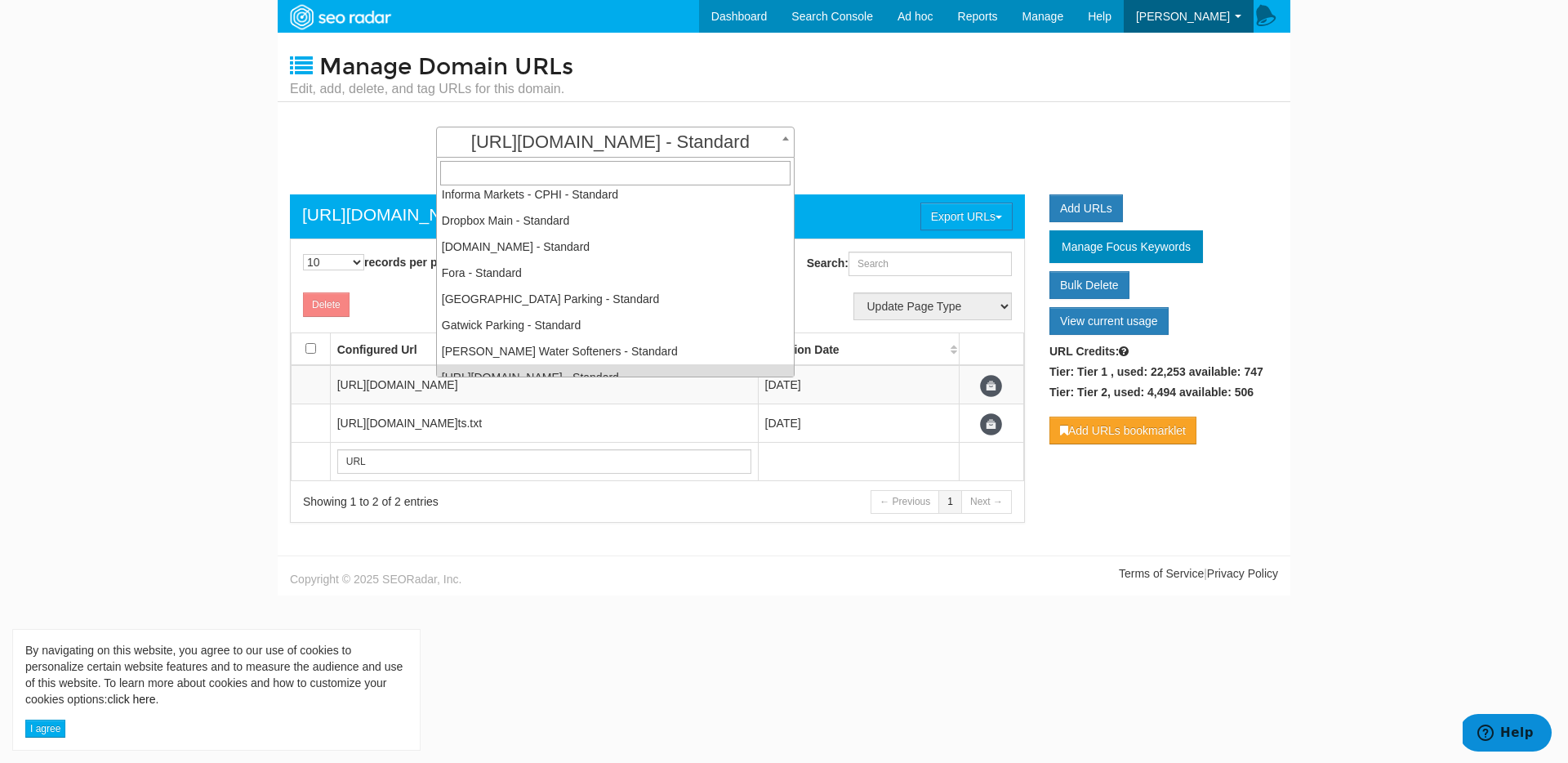
scroll to position [0, 0]
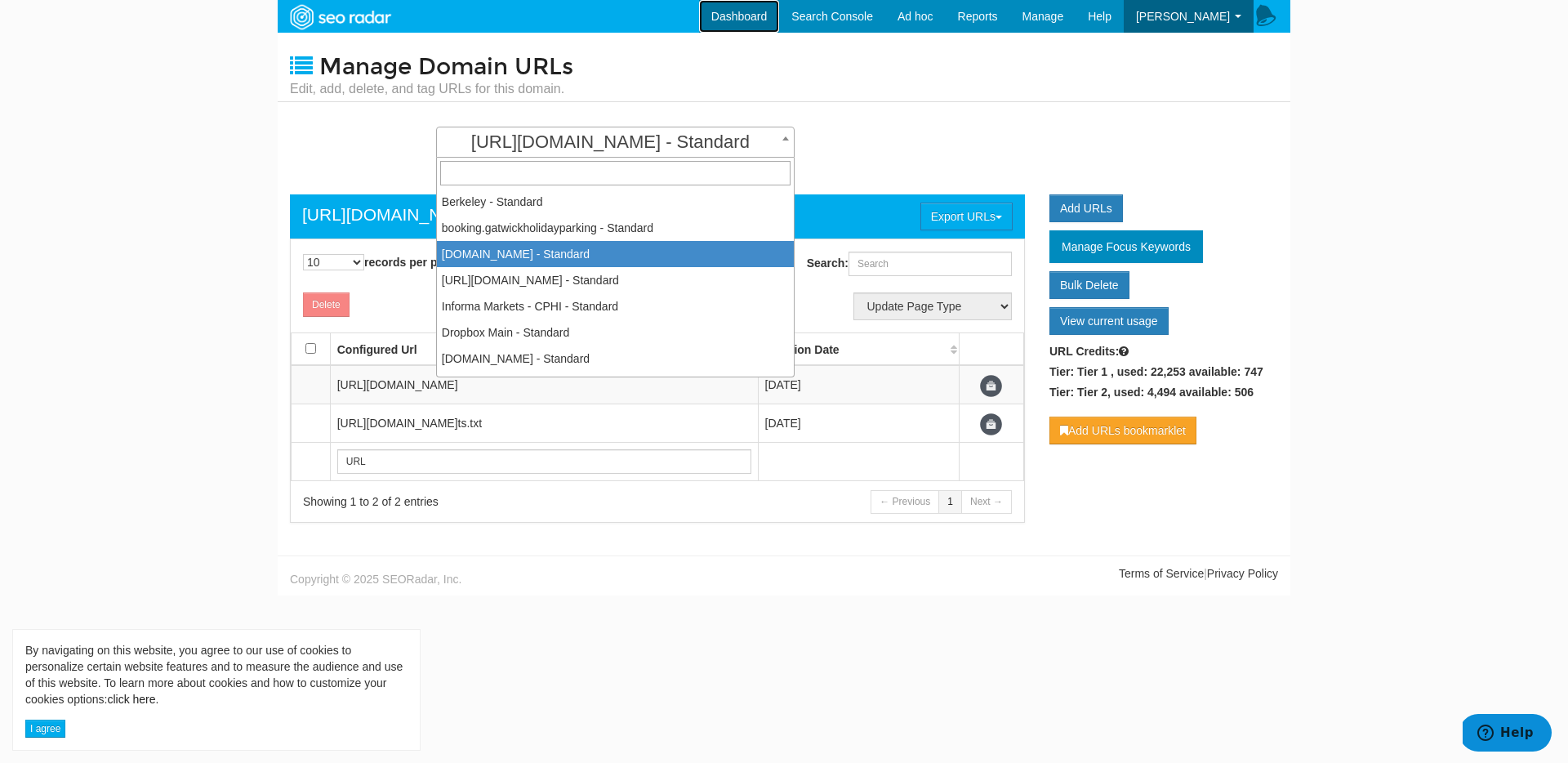
click at [759, 2] on link "Dashboard" at bounding box center [739, 16] width 81 height 33
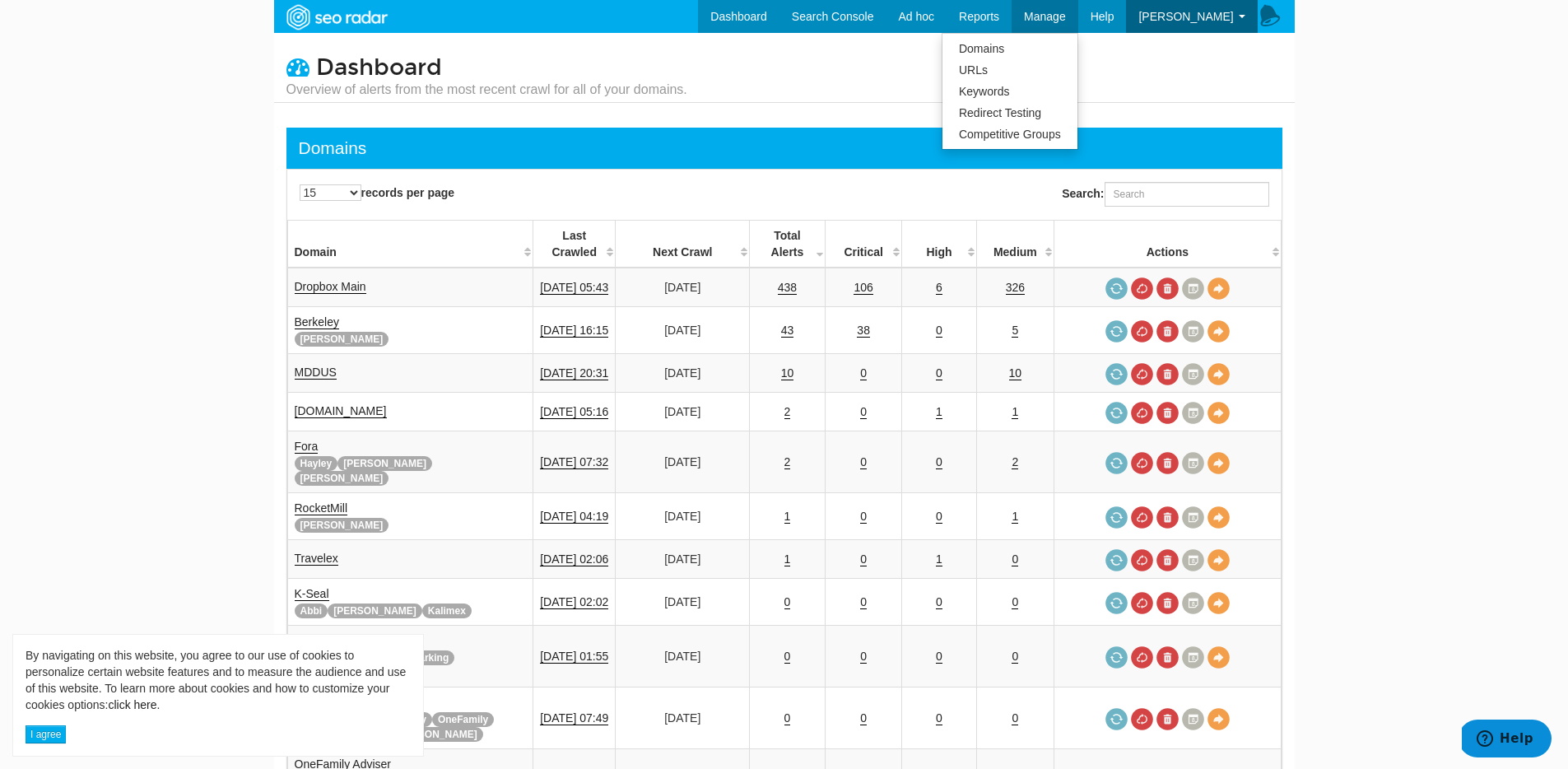
scroll to position [66, 0]
